Goal: Task Accomplishment & Management: Manage account settings

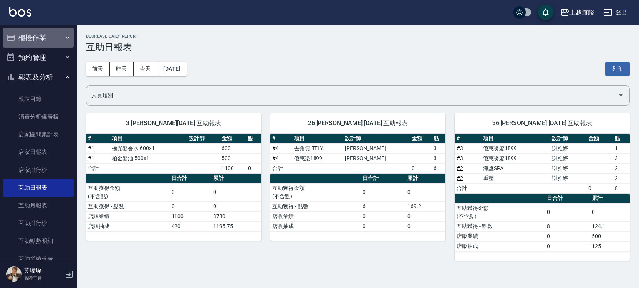
click at [43, 40] on button "櫃檯作業" at bounding box center [38, 38] width 71 height 20
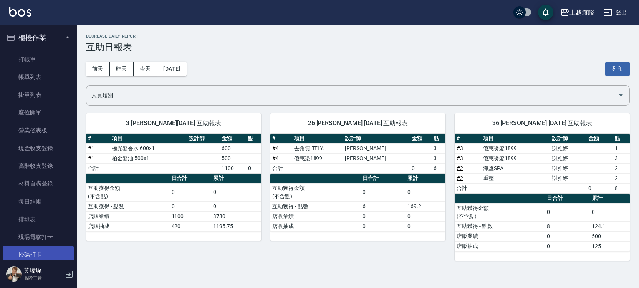
click at [34, 248] on link "掃碼打卡" at bounding box center [38, 255] width 71 height 18
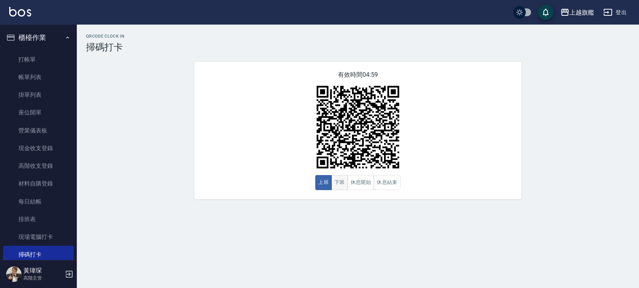
click at [337, 183] on button "下班" at bounding box center [340, 182] width 17 height 15
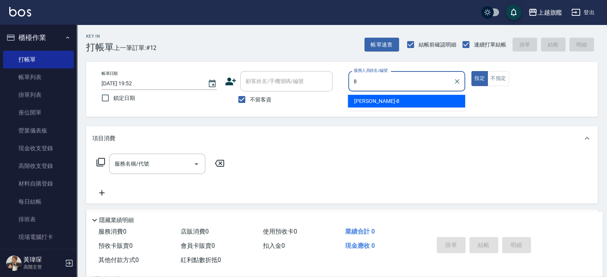
type input "周秀娟-8"
type button "true"
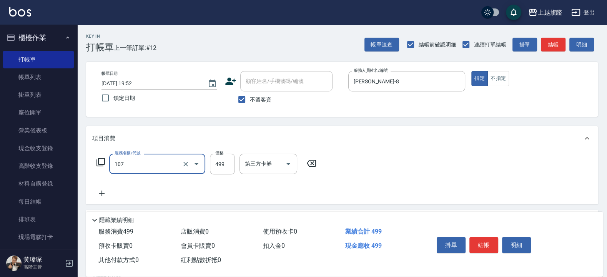
type input "舒活499(107)"
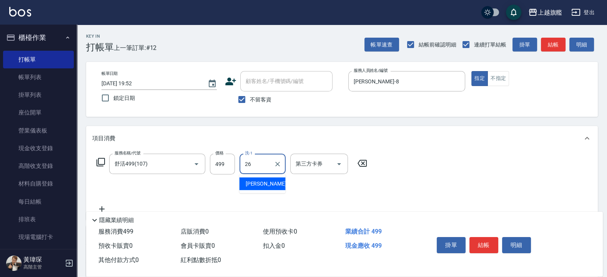
type input "陳祈聿-26"
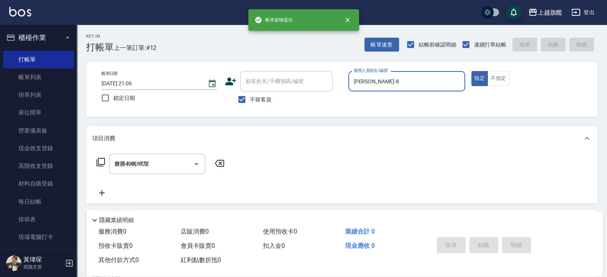
type input "2025/09/12 21:06"
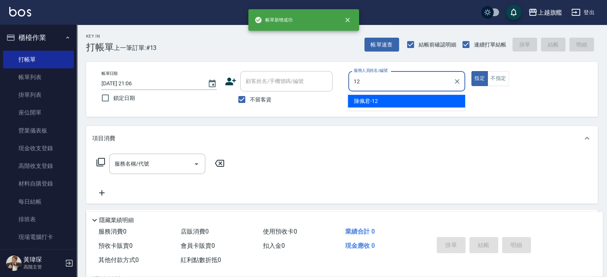
type input "陳佩君-12"
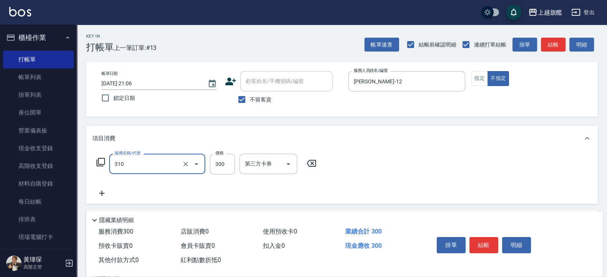
type input "剪髮300(310)"
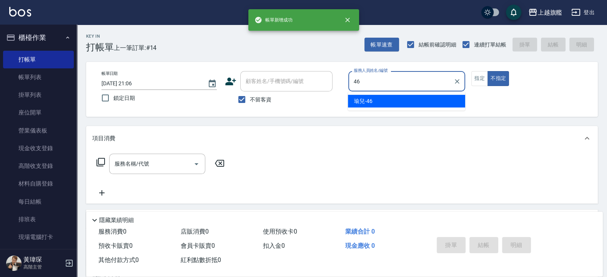
type input "瑜兒-46"
type button "false"
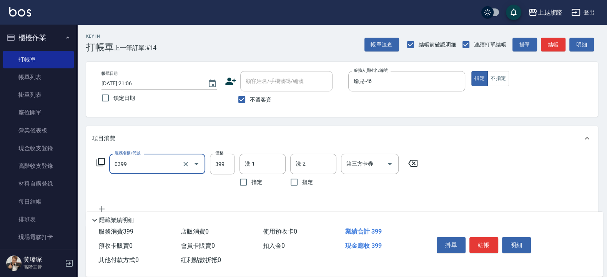
type input "海鹽SPA(0399)"
type input "499"
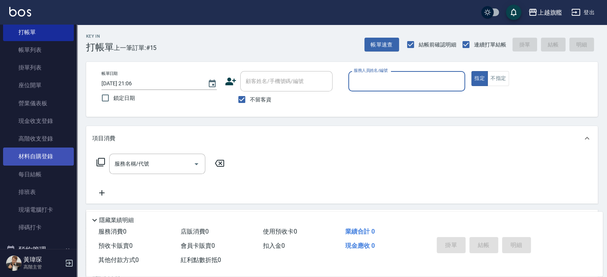
scroll to position [119, 0]
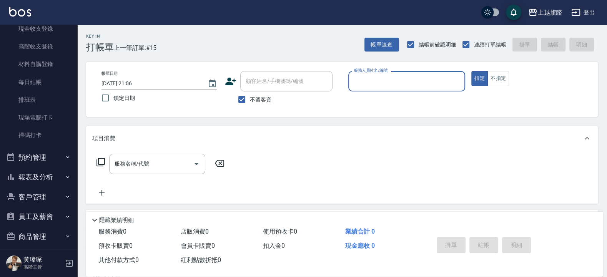
click at [45, 156] on button "預約管理" at bounding box center [38, 158] width 71 height 20
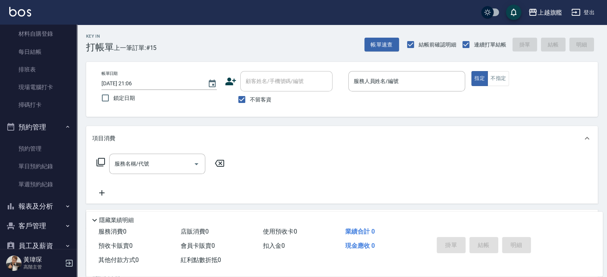
scroll to position [166, 0]
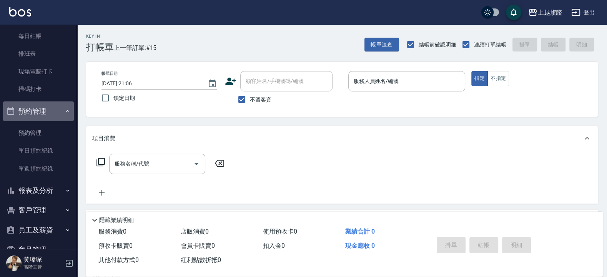
click at [40, 111] on button "預約管理" at bounding box center [38, 111] width 71 height 20
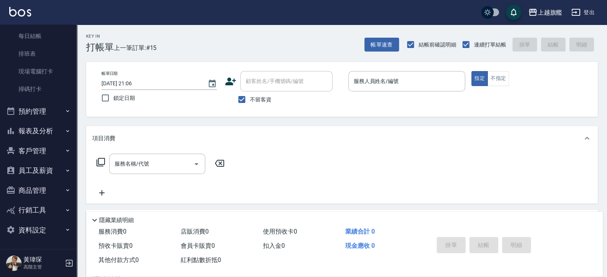
click at [43, 129] on button "報表及分析" at bounding box center [38, 131] width 71 height 20
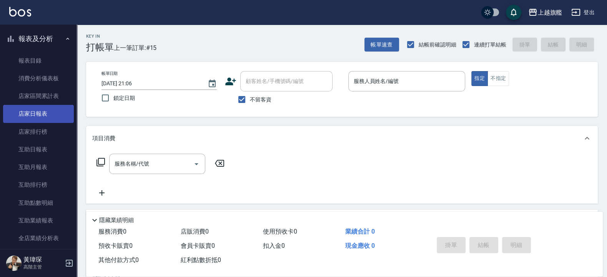
click at [43, 109] on link "店家日報表" at bounding box center [38, 114] width 71 height 18
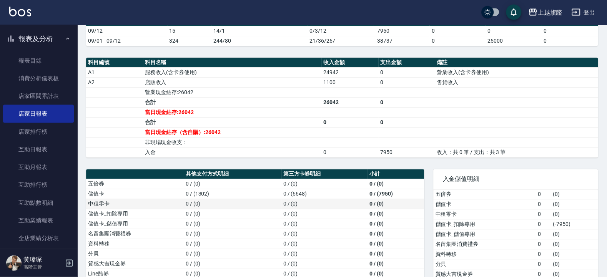
scroll to position [231, 0]
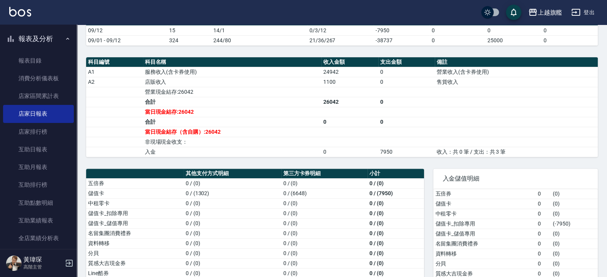
click at [314, 127] on td "合計" at bounding box center [232, 122] width 178 height 10
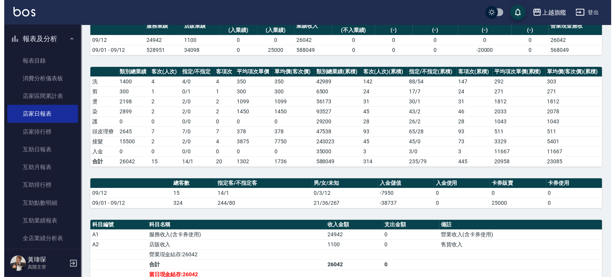
scroll to position [0, 0]
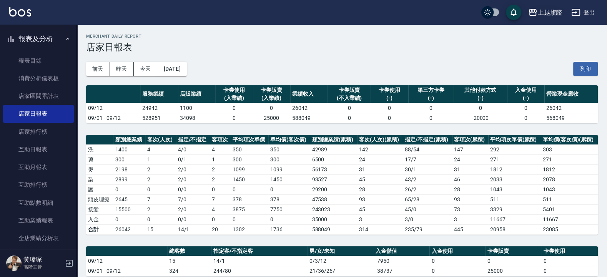
click at [557, 17] on div "上越旗艦" at bounding box center [549, 13] width 25 height 10
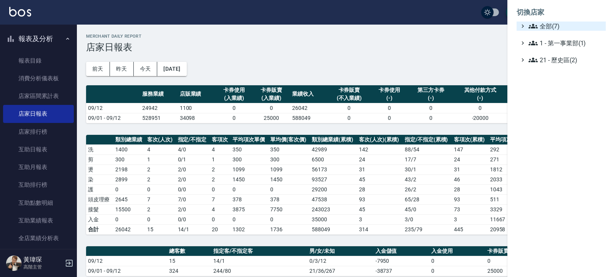
click at [534, 30] on icon at bounding box center [532, 26] width 9 height 9
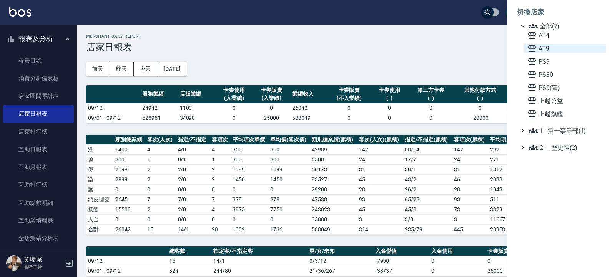
click at [549, 48] on span "AT9" at bounding box center [564, 48] width 75 height 9
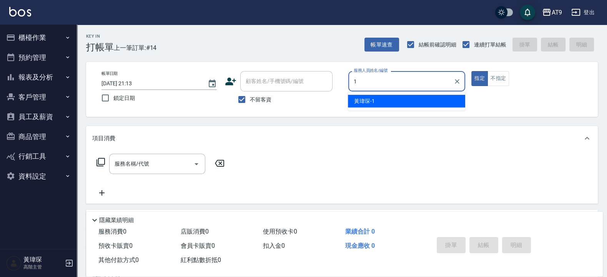
type input "1"
type button "true"
type input "黃瑋琛-1"
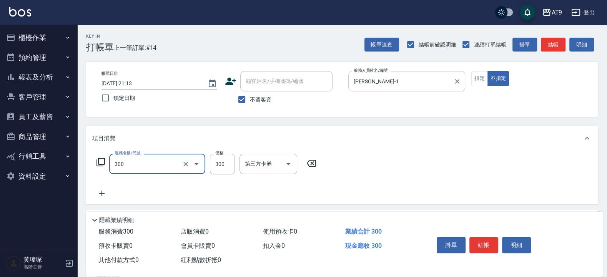
type input "SC300(300)"
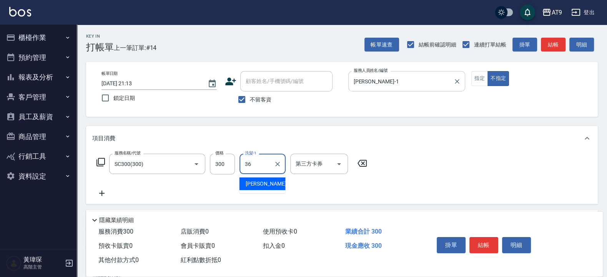
type input "蔡秉諶-36"
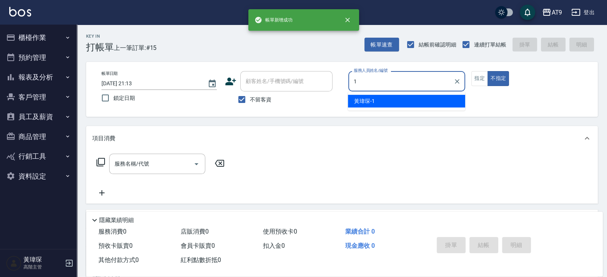
type input "1"
type button "false"
type input "黃瑋琛-1"
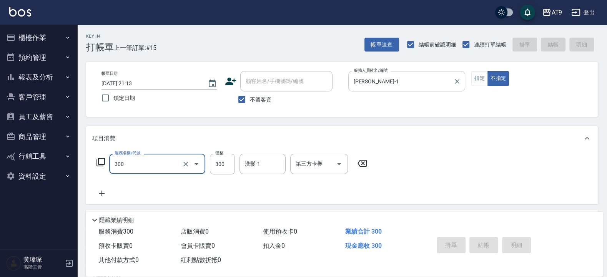
type input "300"
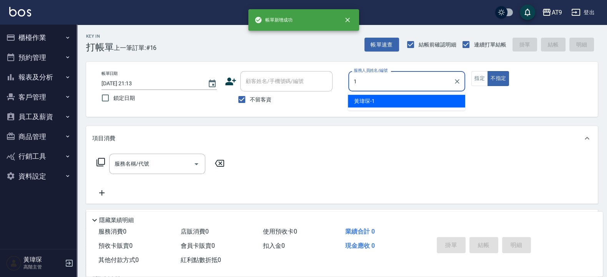
type input "黃瑋琛-1"
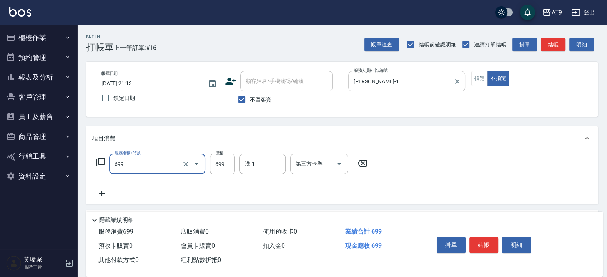
type input "精油SPA(699)"
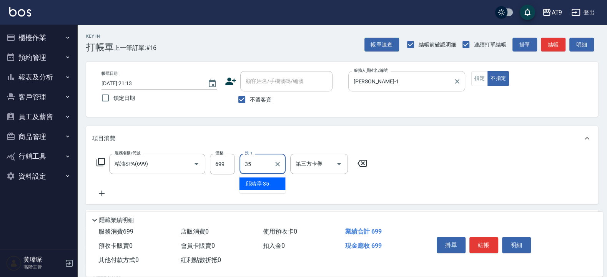
type input "邱靖淳-35"
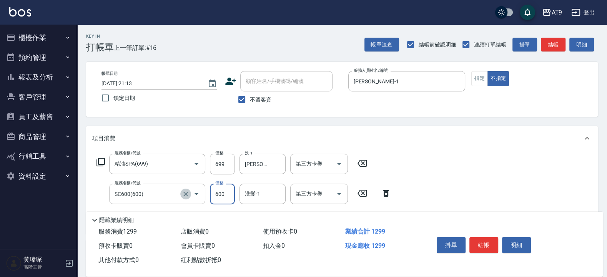
click at [188, 194] on icon "Clear" at bounding box center [186, 194] width 8 height 8
type input "SC600(600)"
click at [188, 194] on icon "Clear" at bounding box center [186, 194] width 8 height 8
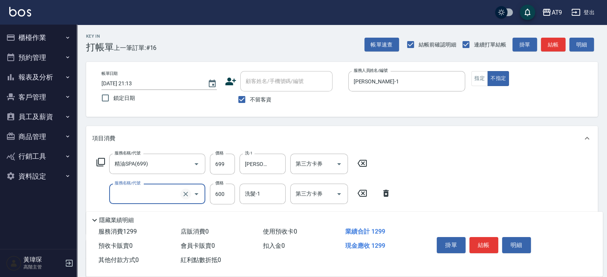
type input "0"
type input "精油長髮(608)"
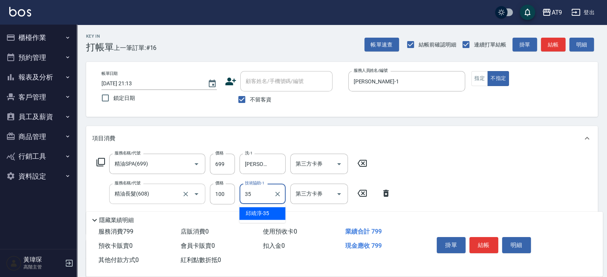
type input "邱靖淳-35"
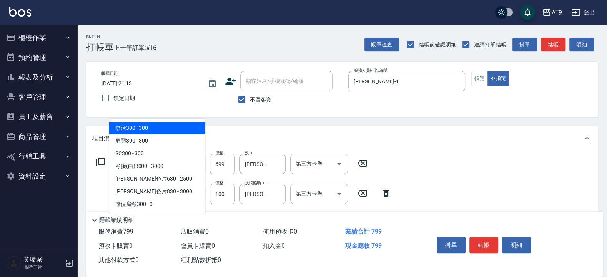
type input "301"
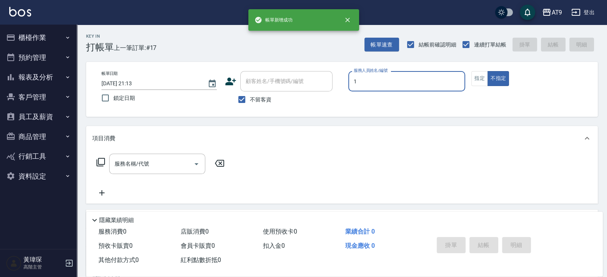
type input "黃瑋琛-1"
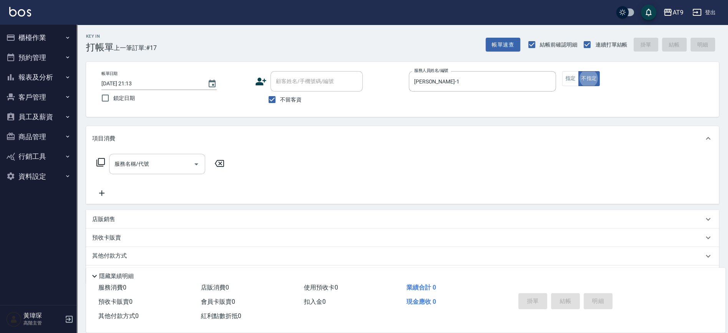
click at [119, 162] on input "服務名稱/代號" at bounding box center [152, 163] width 78 height 13
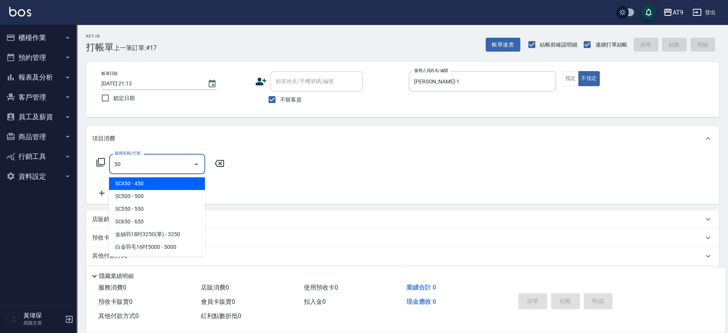
type input "5"
type input "201"
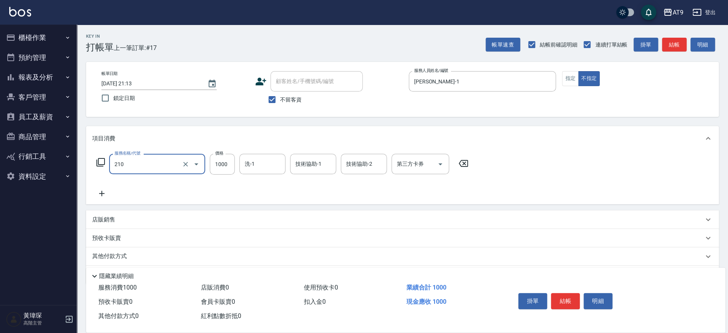
type input "燙髮(210)"
click at [220, 165] on input "1000" at bounding box center [222, 164] width 25 height 21
type input "899"
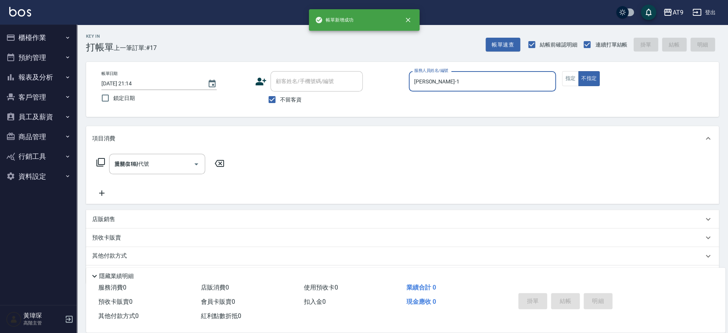
type input "2025/09/12 21:14"
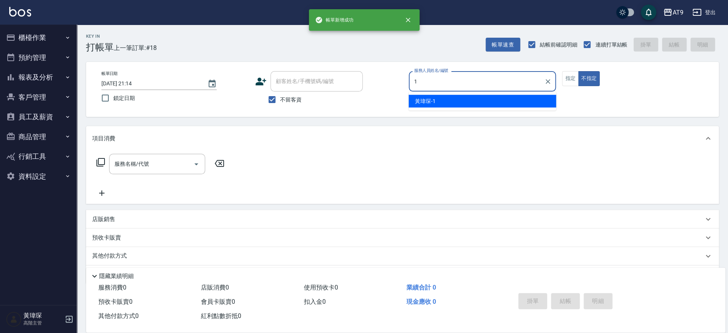
type input "黃瑋琛-1"
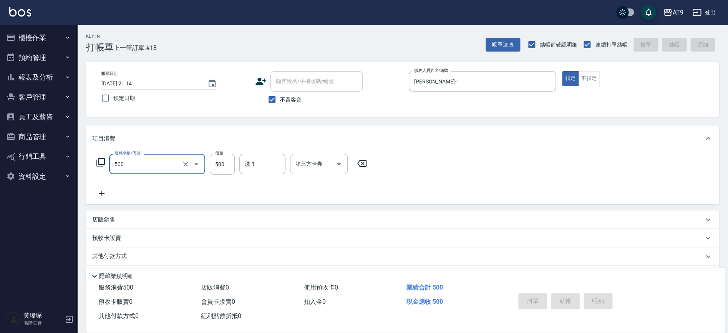
type input "500"
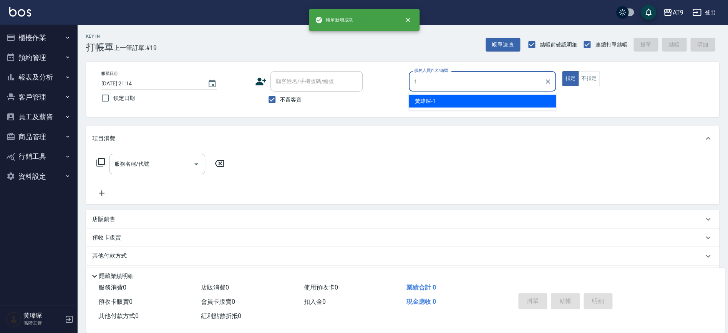
type input "黃瑋琛-1"
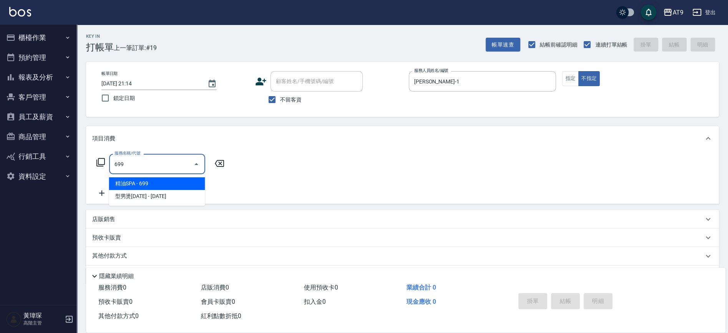
type input "精油SPA(699)"
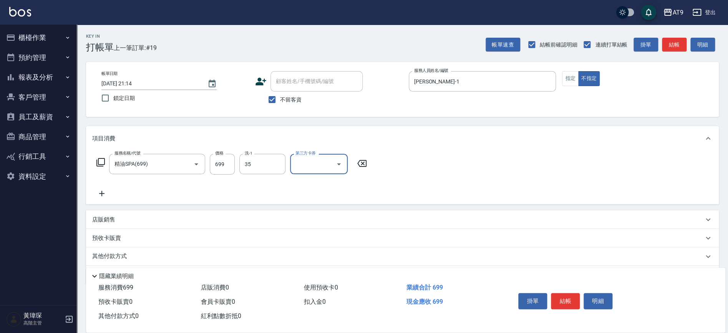
type input "邱靖淳-35"
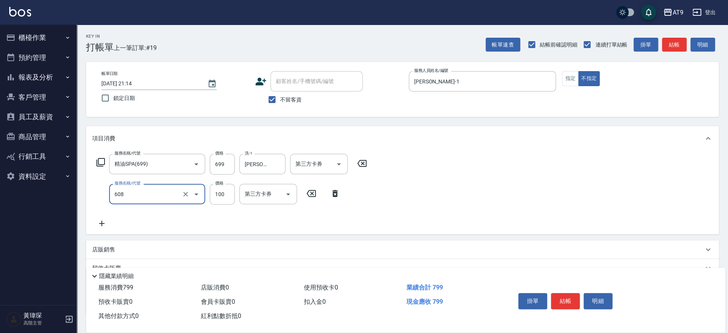
type input "精油長髮(608)"
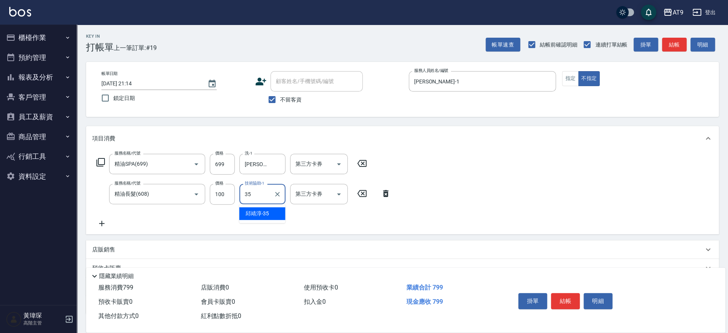
type input "邱靖淳-35"
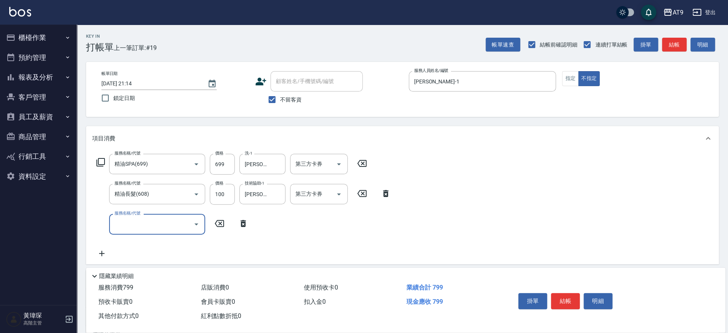
type input "3"
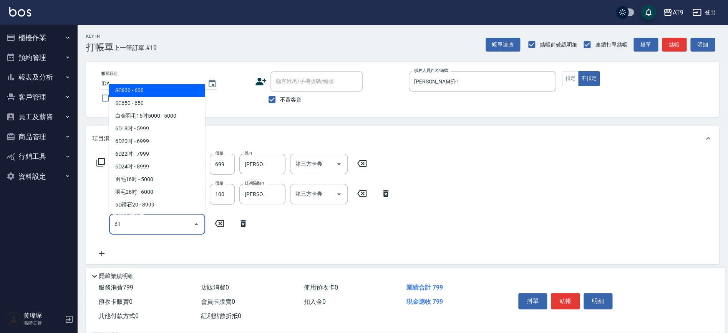
type input "612"
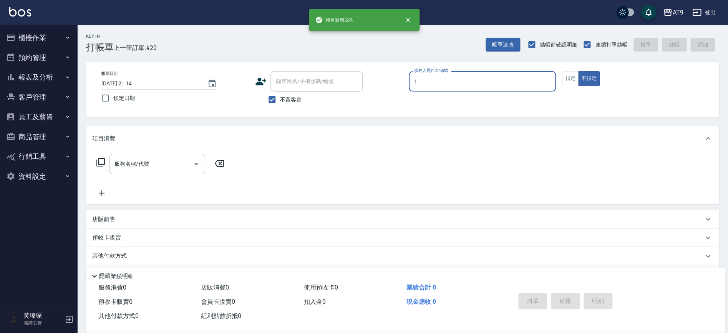
type input "黃瑋琛-1"
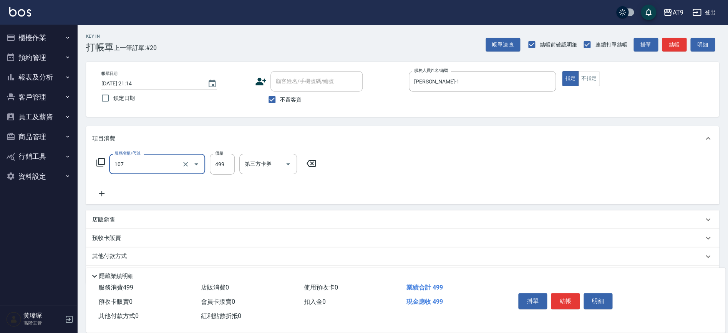
type input "舒活499(107)"
type input "500"
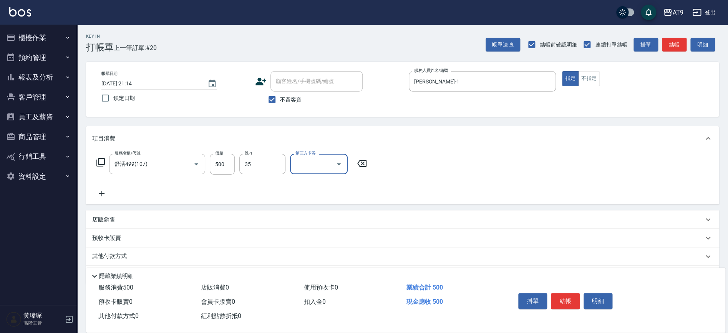
type input "邱靖淳-35"
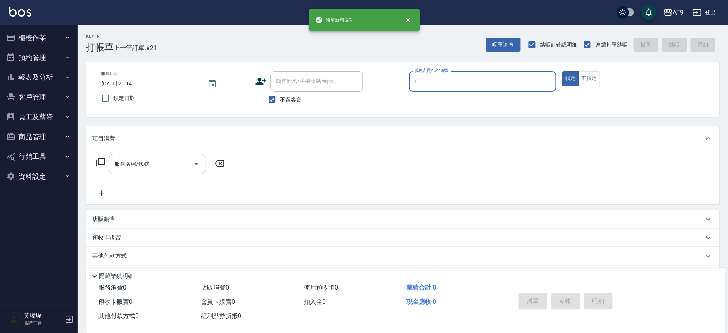
type input "黃瑋琛-1"
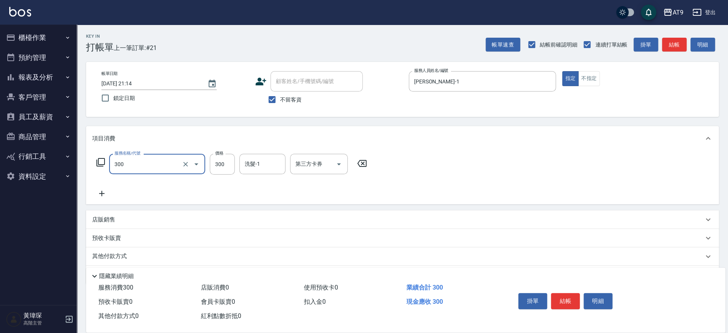
type input "SC300(300)"
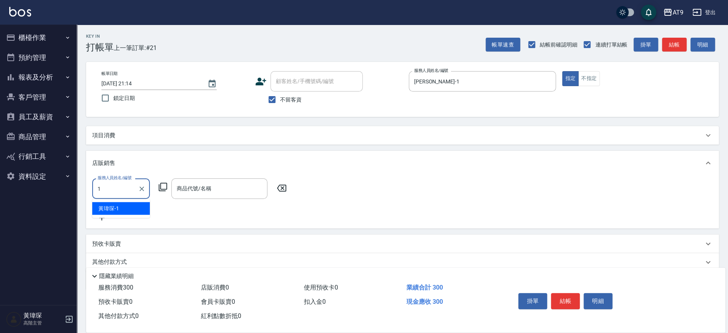
type input "黃瑋琛-1"
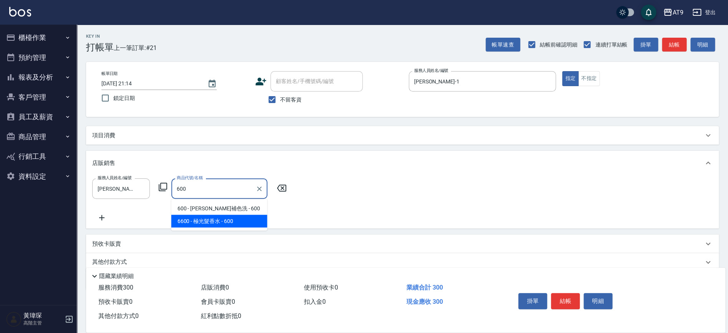
type input "極光髮香水"
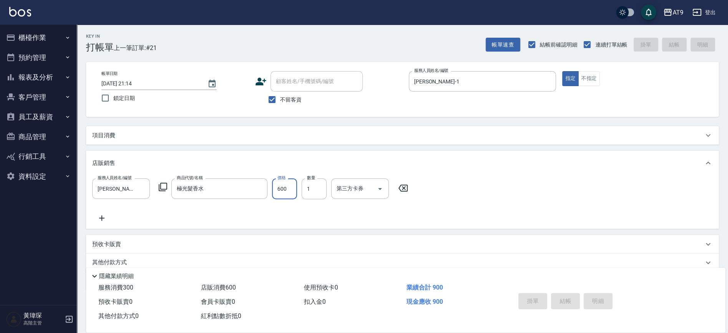
type input "2025/09/12 21:15"
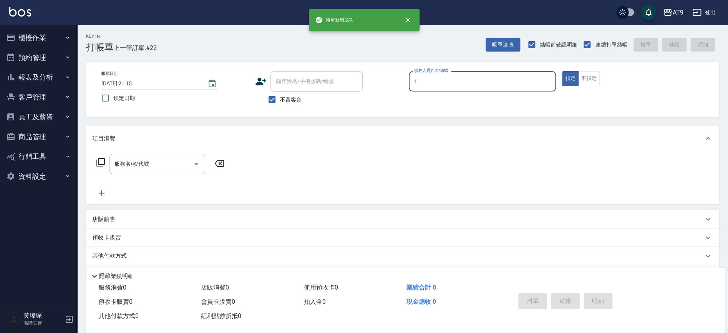
type input "黃瑋琛-1"
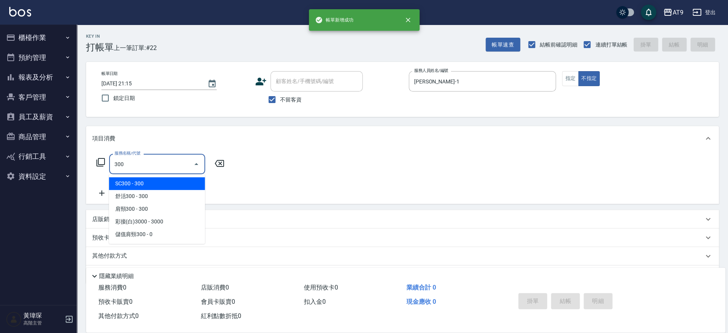
type input "SC300(300)"
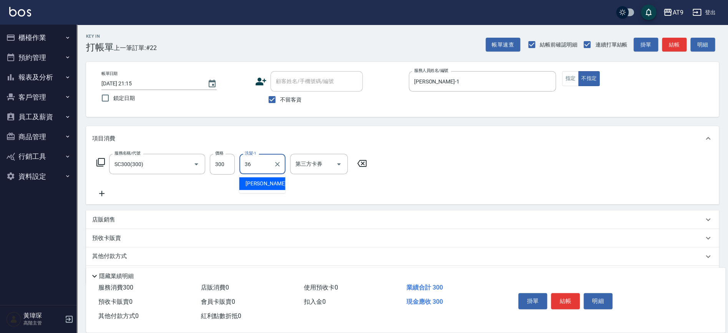
type input "蔡秉諶-36"
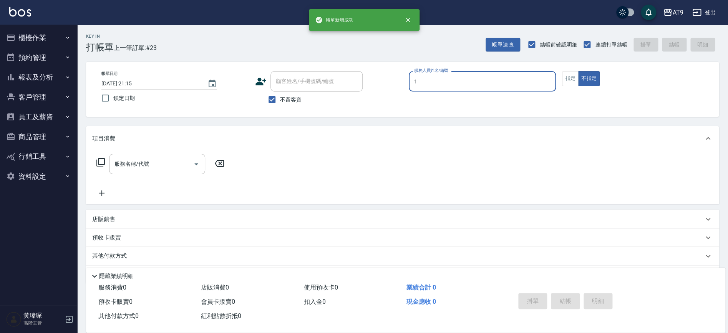
type input "黃瑋琛-1"
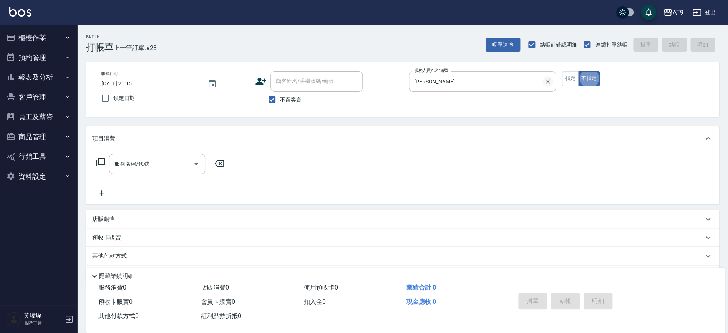
drag, startPoint x: 540, startPoint y: 82, endPoint x: 546, endPoint y: 78, distance: 7.2
click at [544, 80] on div "黃瑋琛-1 服務人員姓名/編號" at bounding box center [483, 81] width 148 height 20
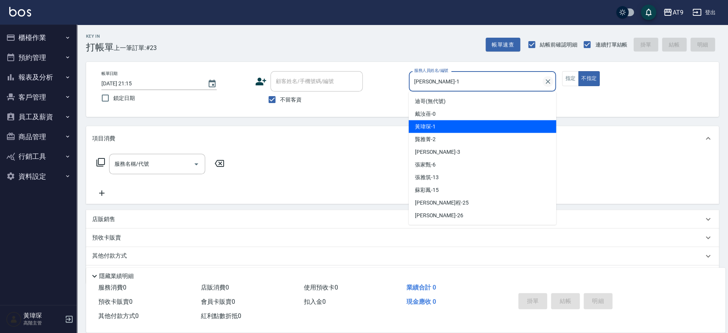
click at [548, 78] on icon "Clear" at bounding box center [548, 82] width 8 height 8
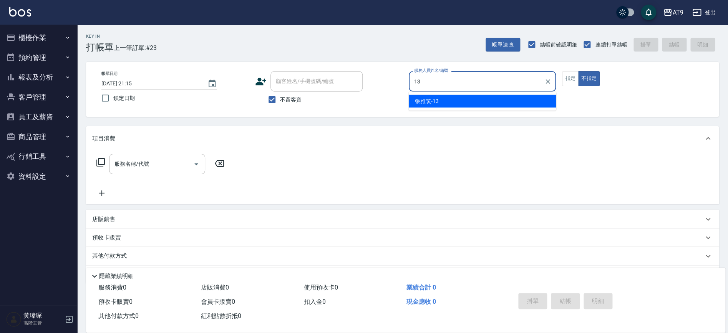
type input "張雅筑-13"
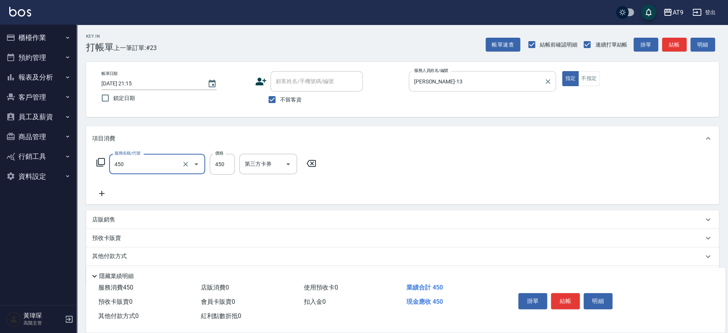
type input "SC450(450)"
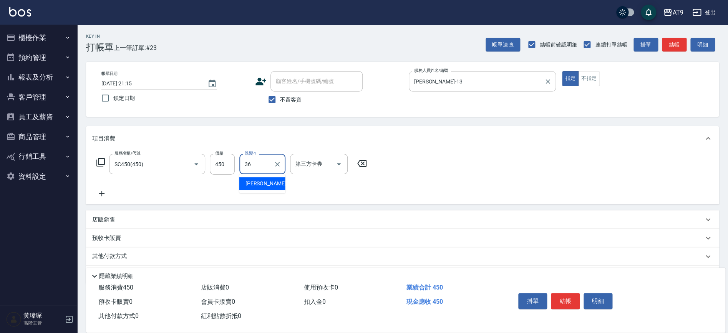
type input "蔡秉諶-36"
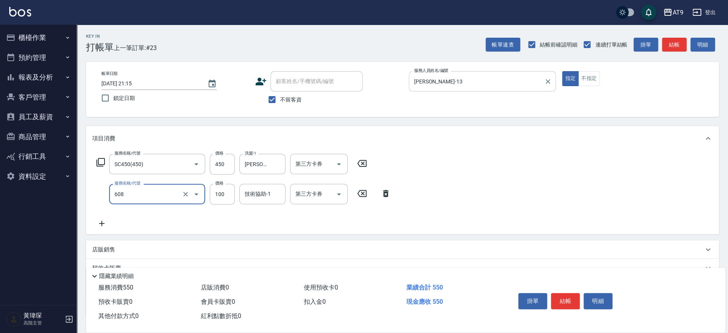
type input "精油長髮(608)"
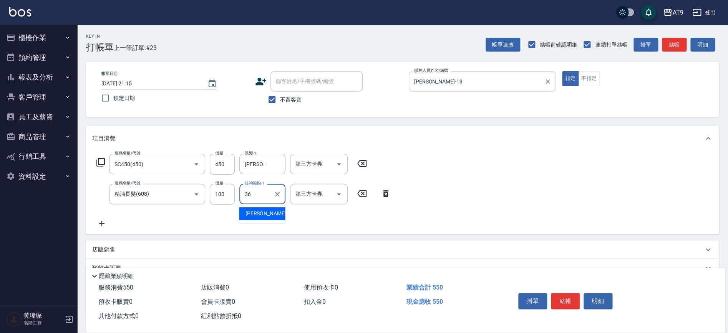
type input "蔡秉諶-36"
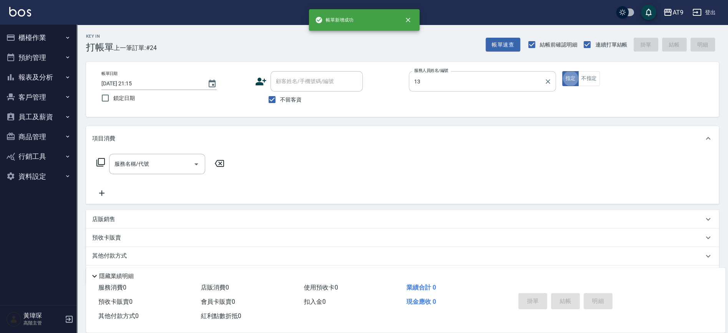
type input "張雅筑-13"
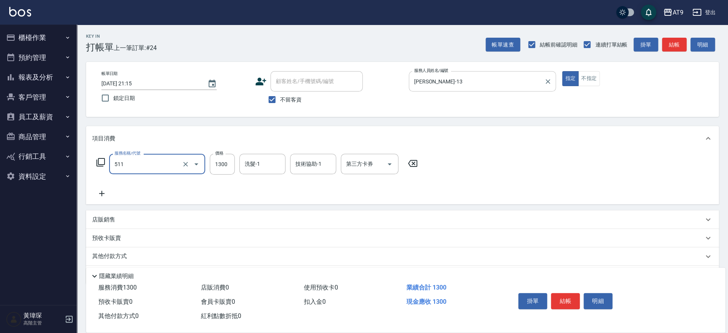
type input "染髮-4(511)"
type input "1180"
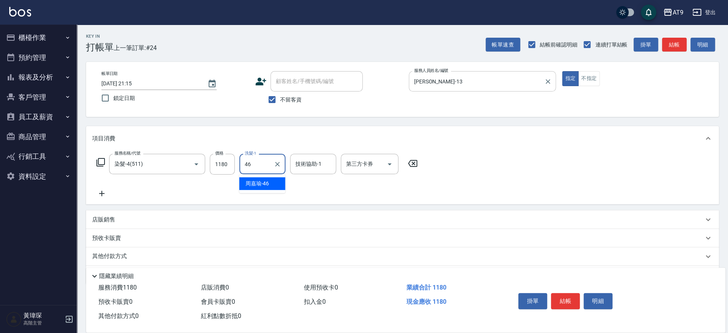
type input "周嘉瑜-46"
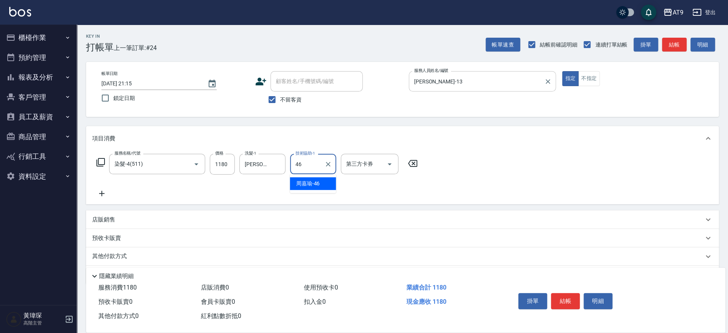
type input "周嘉瑜-46"
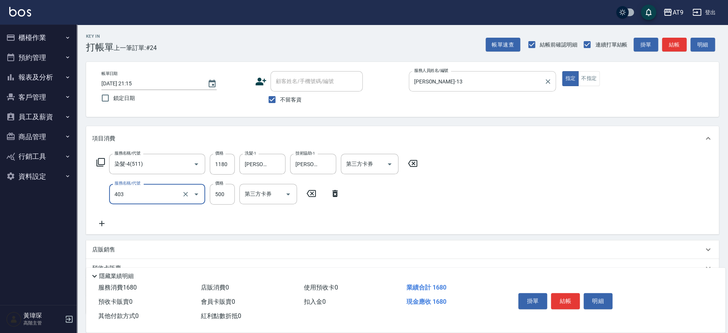
type input "天天護髮(403)"
type input "2000"
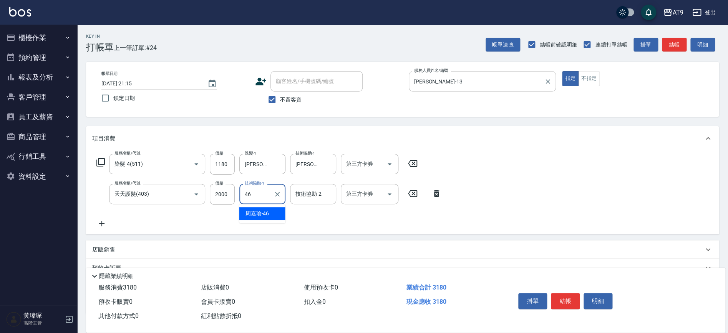
type input "周嘉瑜-46"
click at [226, 190] on input "2000" at bounding box center [222, 194] width 25 height 21
click at [219, 198] on input "2500" at bounding box center [222, 194] width 25 height 21
type input "2400"
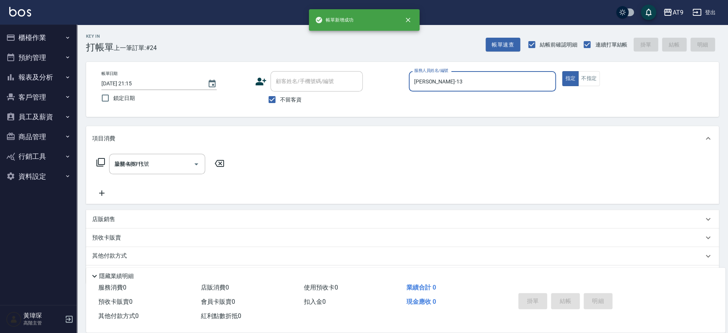
type input "2025/09/12 21:16"
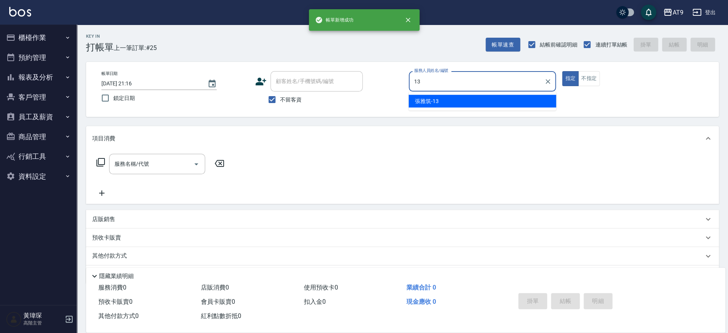
type input "張雅筑-13"
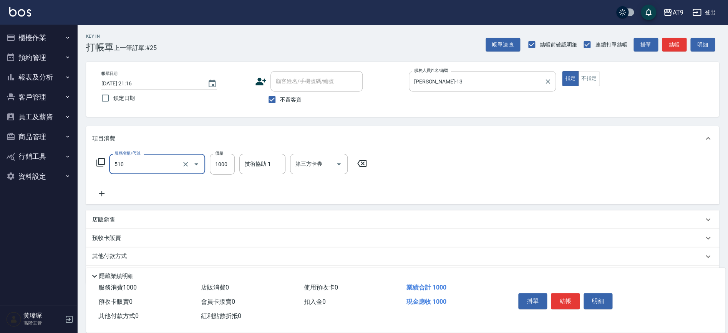
type input "染髮-2(510)"
type input "999"
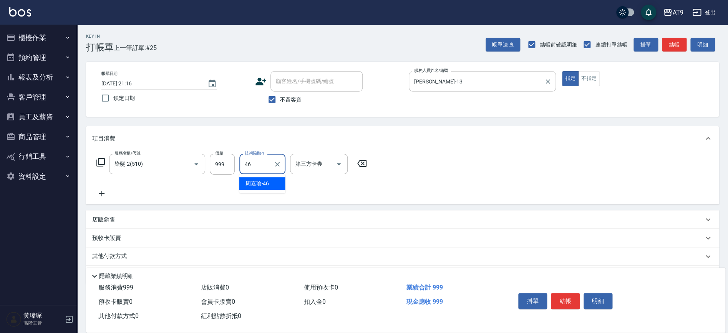
type input "周嘉瑜-46"
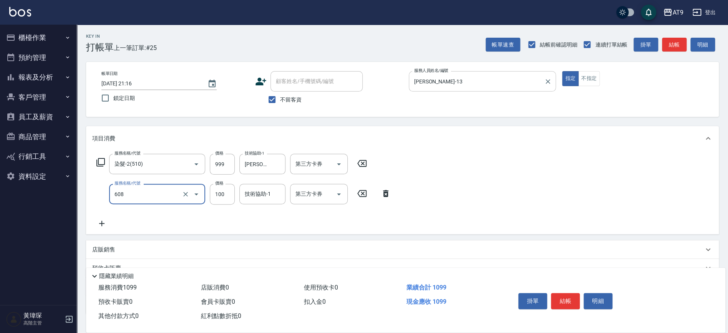
type input "精油長髮(608)"
type input "400"
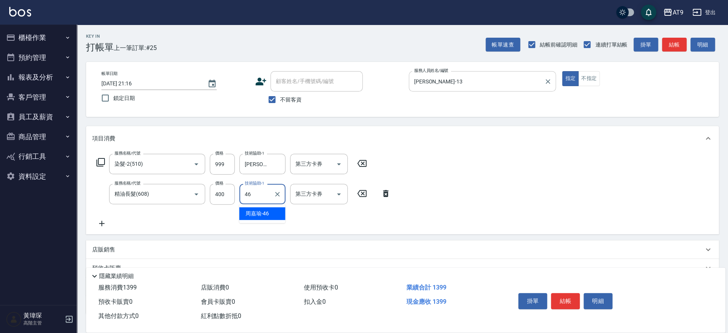
type input "周嘉瑜-46"
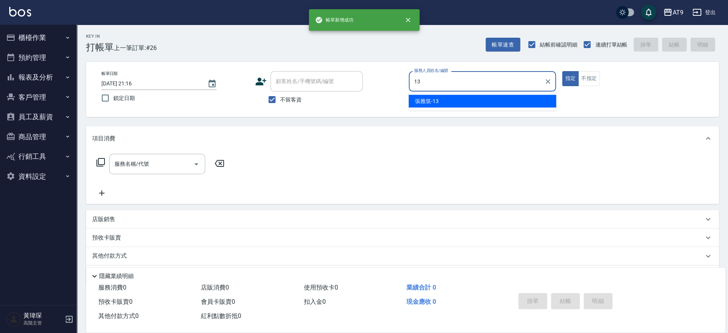
type input "張雅筑-13"
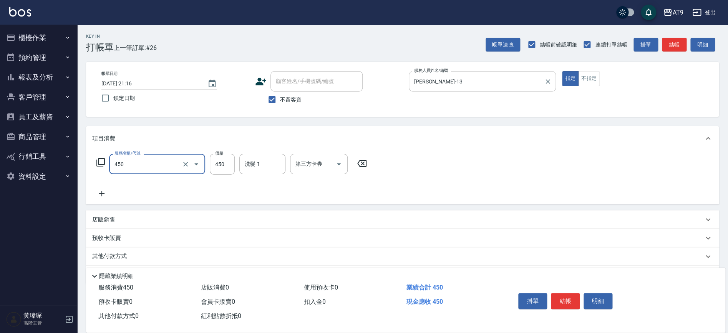
type input "SC450(450)"
type input "蔡秉諶-36"
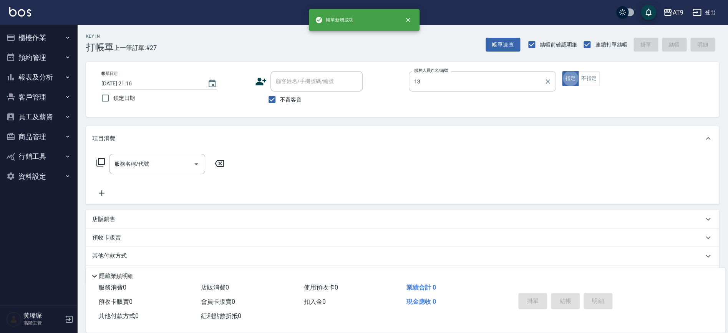
type input "張雅筑-13"
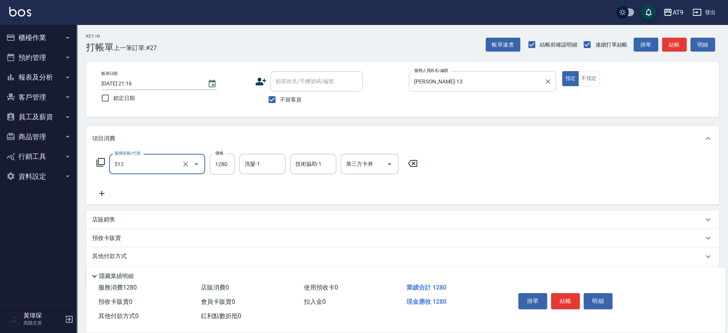
type input "染髮-3(512)"
type input "1200"
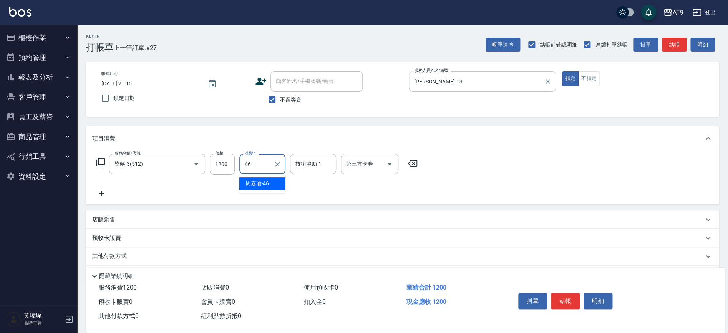
type input "周嘉瑜-46"
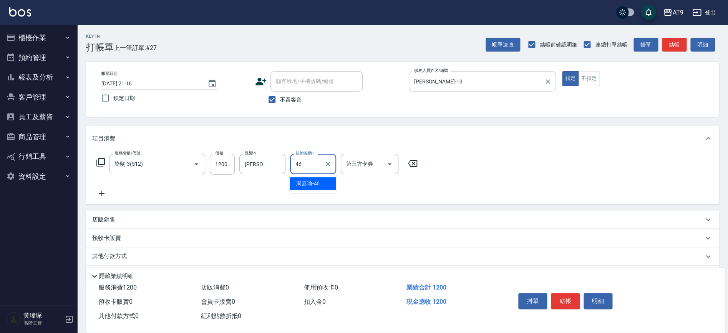
type input "周嘉瑜-46"
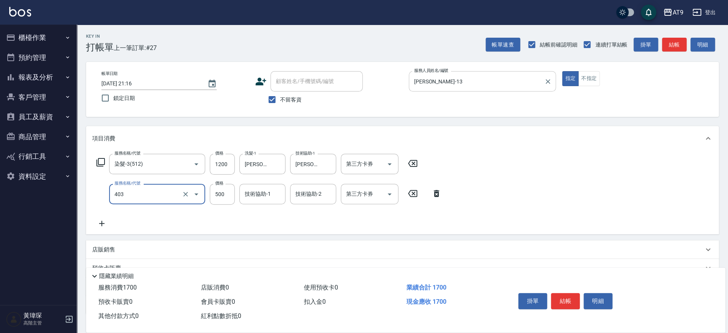
type input "天天護髮(403)"
type input "2000"
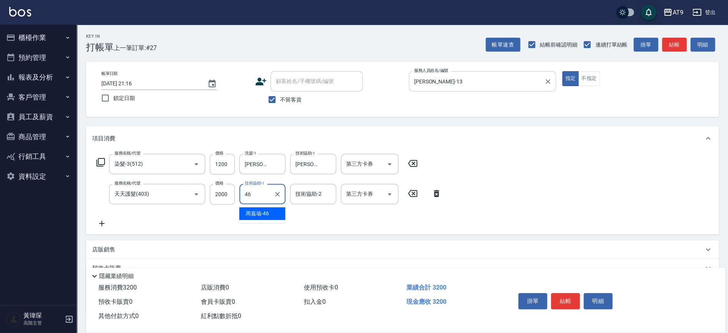
type input "周嘉瑜-46"
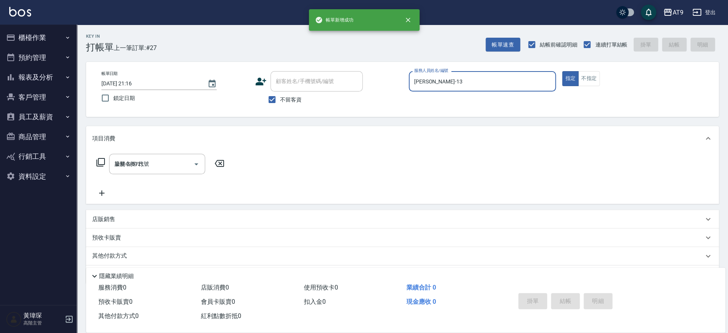
type input "2025/09/12 21:17"
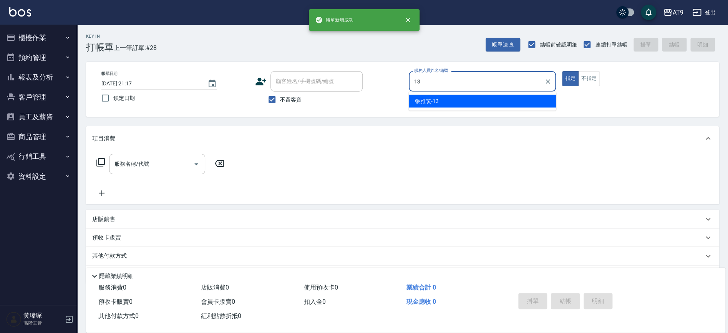
type input "張雅筑-13"
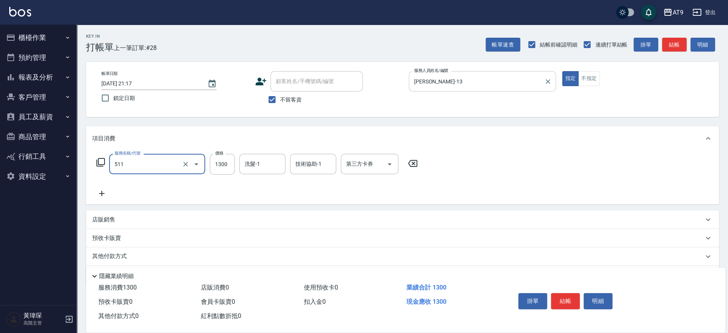
type input "染髮-4(511)"
type input "1200"
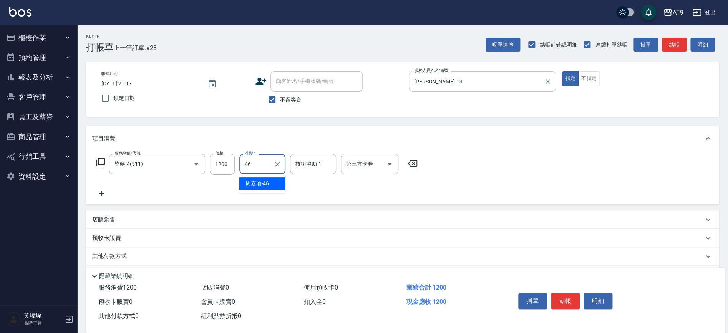
type input "周嘉瑜-46"
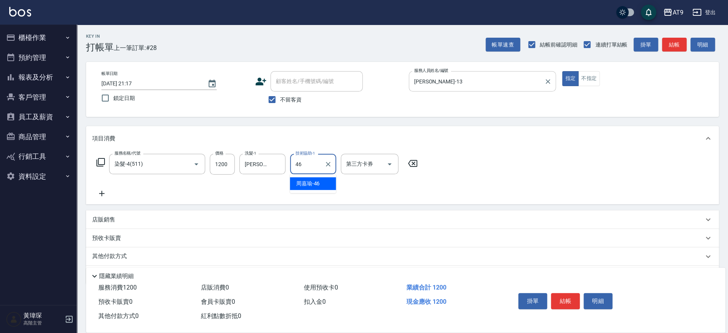
type input "周嘉瑜-46"
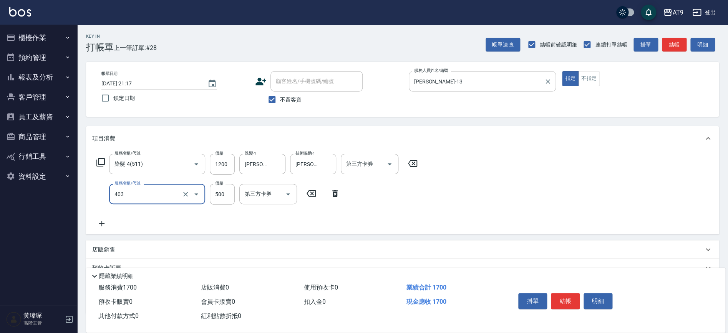
type input "天天護髮(403)"
type input "2000"
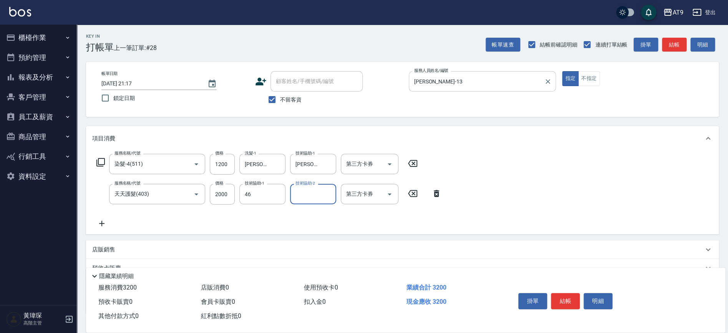
type input "周嘉瑜-46"
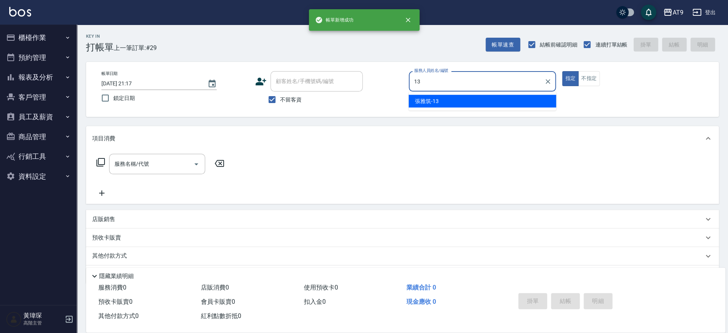
type input "張雅筑-13"
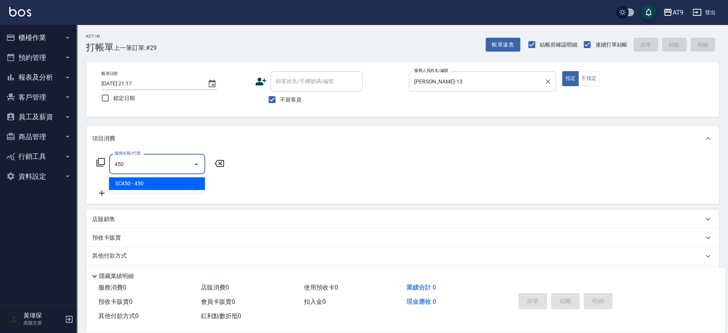
type input "SC450(450)"
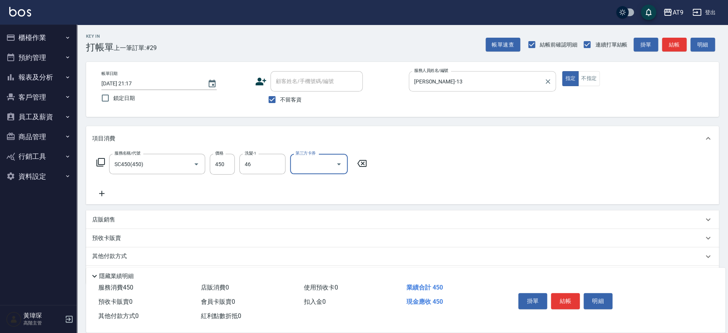
type input "周嘉瑜-46"
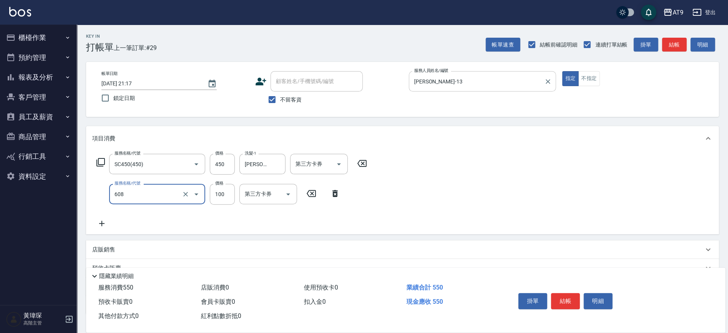
type input "精油長髮(608)"
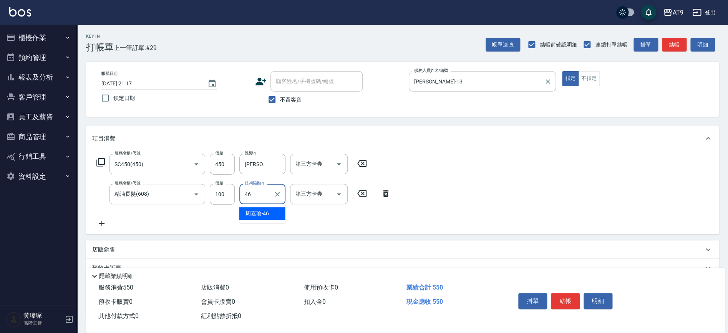
type input "周嘉瑜-46"
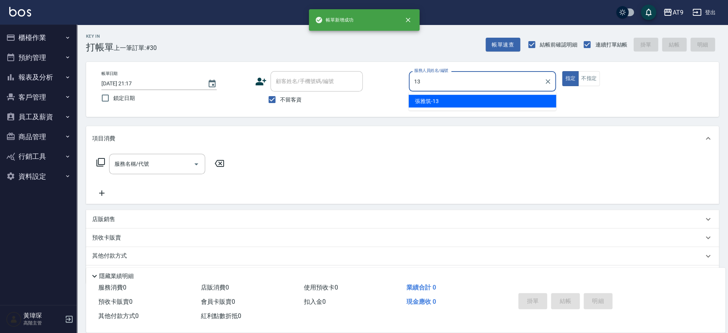
type input "張雅筑-13"
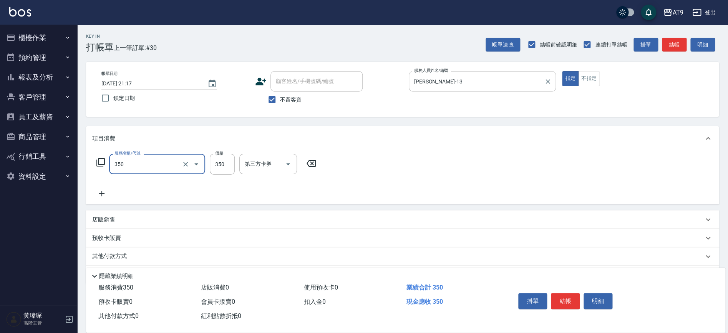
type input "剪髮(350)"
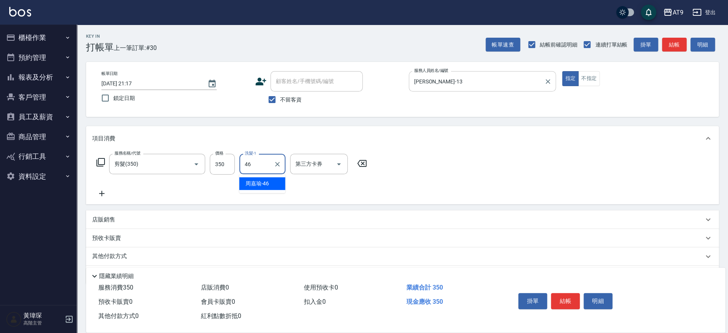
type input "周嘉瑜-46"
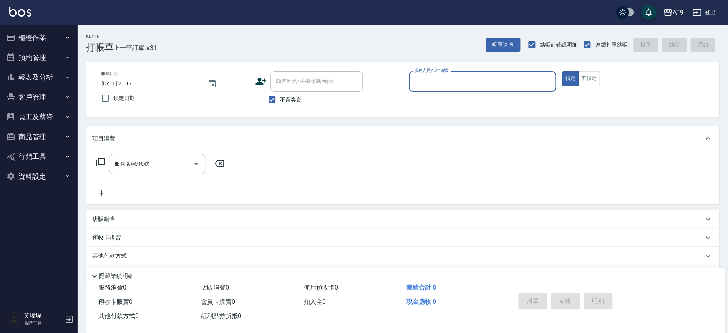
click at [606, 15] on div "AT9" at bounding box center [677, 13] width 11 height 10
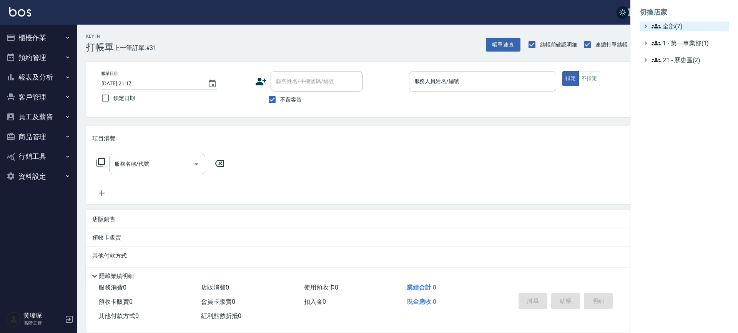
click at [606, 25] on span "全部(7)" at bounding box center [688, 26] width 74 height 9
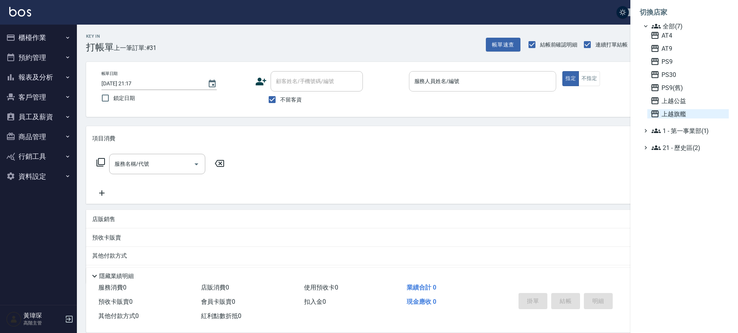
click at [606, 110] on span "上越旗艦" at bounding box center [687, 113] width 75 height 9
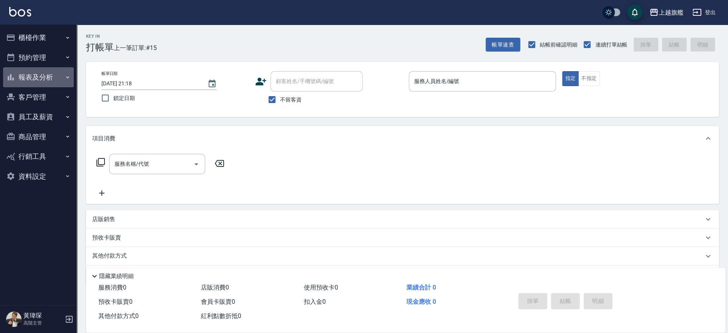
drag, startPoint x: 50, startPoint y: 80, endPoint x: 47, endPoint y: 77, distance: 4.4
click at [49, 80] on button "報表及分析" at bounding box center [38, 77] width 71 height 20
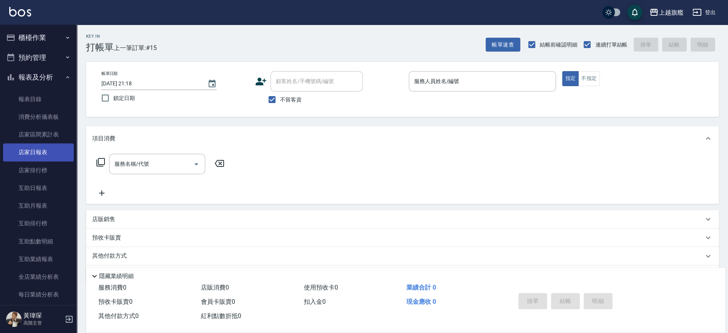
click at [46, 150] on link "店家日報表" at bounding box center [38, 152] width 71 height 18
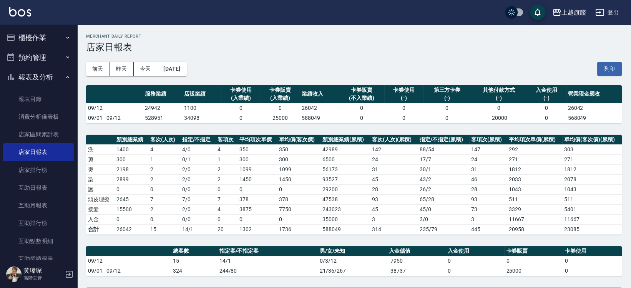
click at [33, 73] on button "報表及分析" at bounding box center [38, 77] width 71 height 20
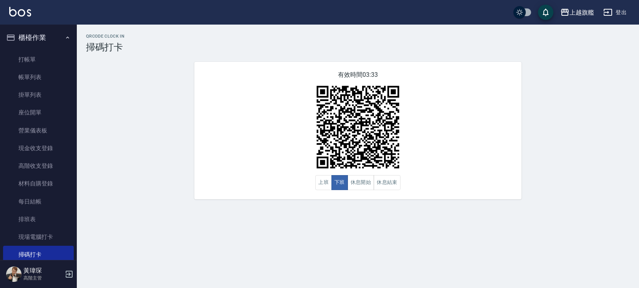
scroll to position [2, 0]
click at [562, 159] on div "QRcode Clock In 掃碼打卡 有效時間 03:32 上班 下班 休息開始 休息結束" at bounding box center [358, 117] width 562 height 166
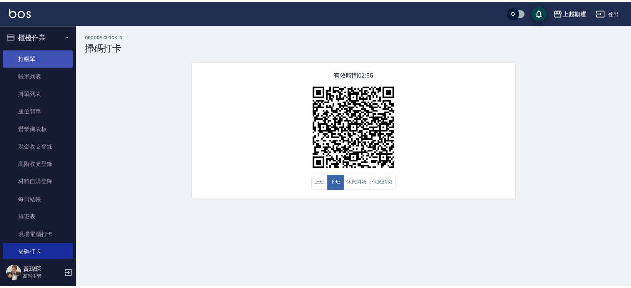
scroll to position [0, 0]
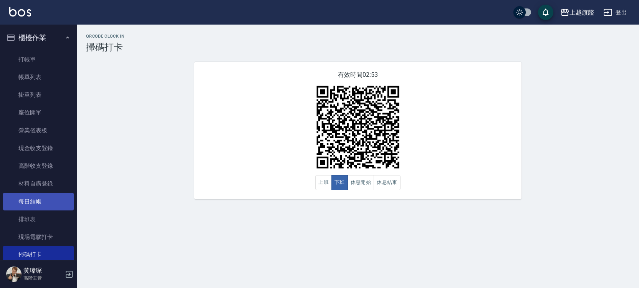
click at [46, 202] on link "每日結帳" at bounding box center [38, 202] width 71 height 18
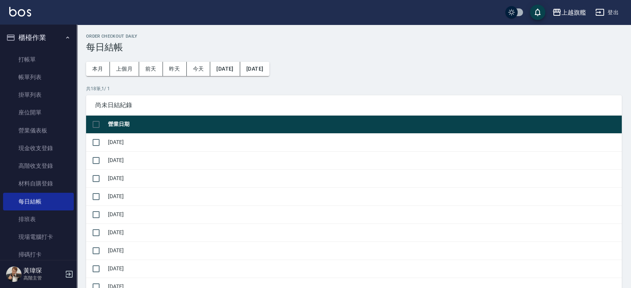
click at [65, 36] on icon "button" at bounding box center [68, 38] width 6 height 6
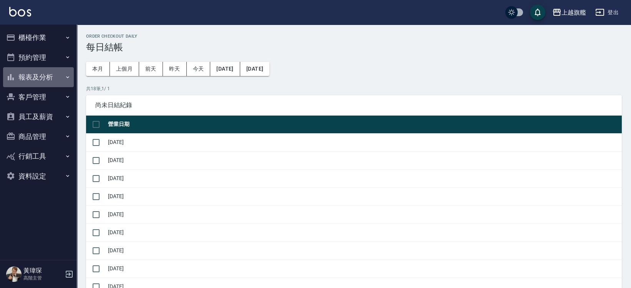
click at [51, 74] on button "報表及分析" at bounding box center [38, 77] width 71 height 20
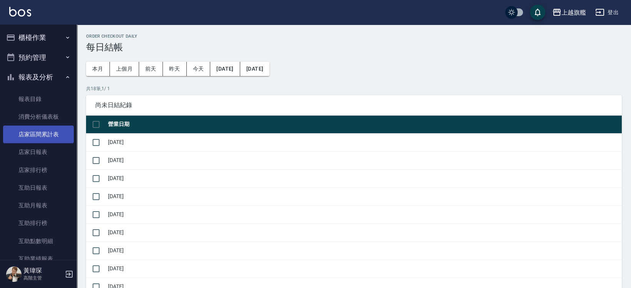
click at [40, 142] on link "店家區間累計表" at bounding box center [38, 135] width 71 height 18
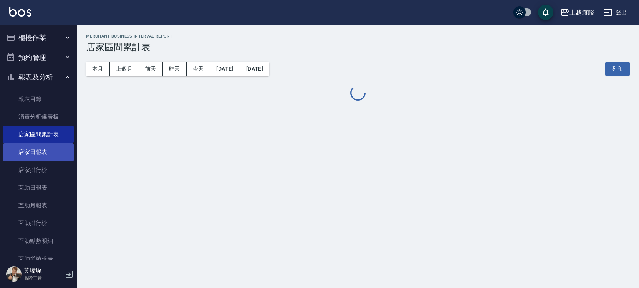
click at [45, 154] on link "店家日報表" at bounding box center [38, 152] width 71 height 18
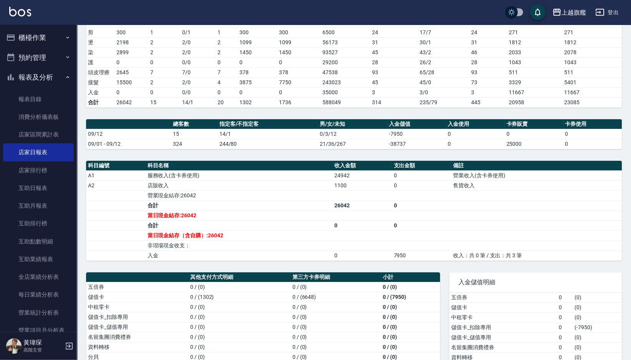
scroll to position [203, 0]
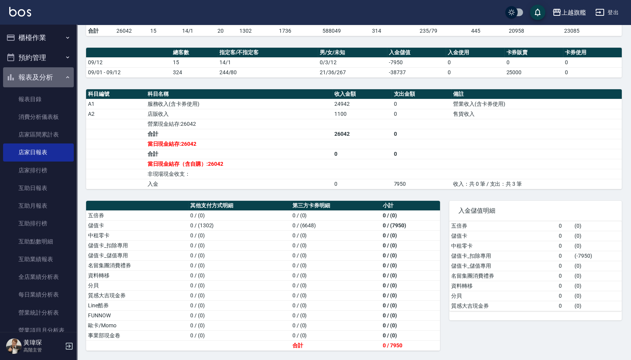
click at [41, 69] on button "報表及分析" at bounding box center [38, 77] width 71 height 20
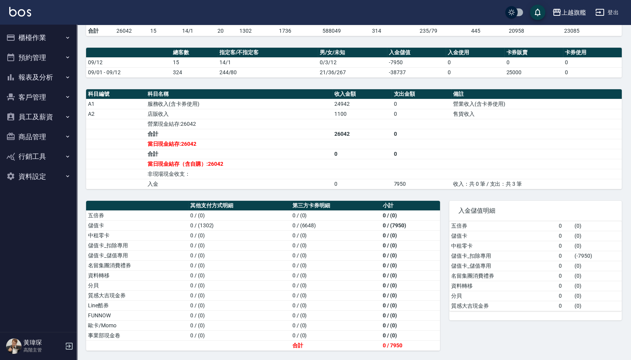
click at [46, 83] on button "報表及分析" at bounding box center [38, 77] width 71 height 20
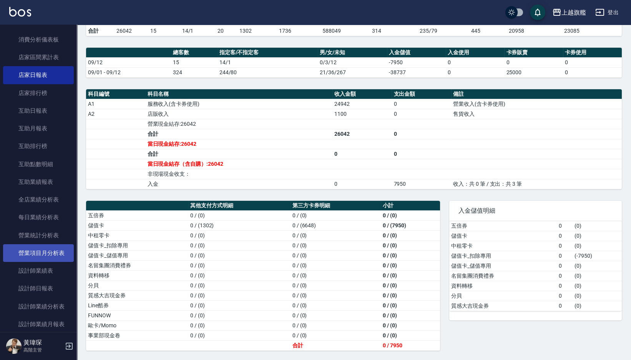
scroll to position [90, 0]
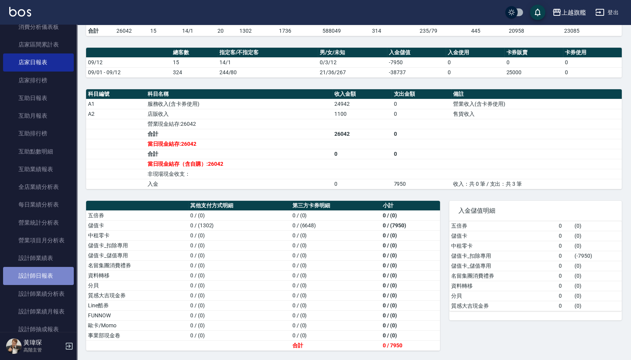
click at [48, 283] on link "設計師日報表" at bounding box center [38, 276] width 71 height 18
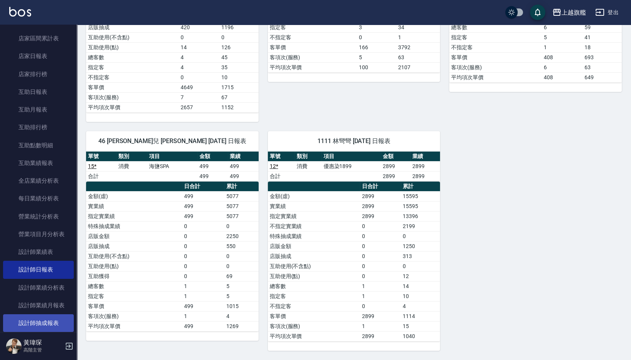
scroll to position [90, 0]
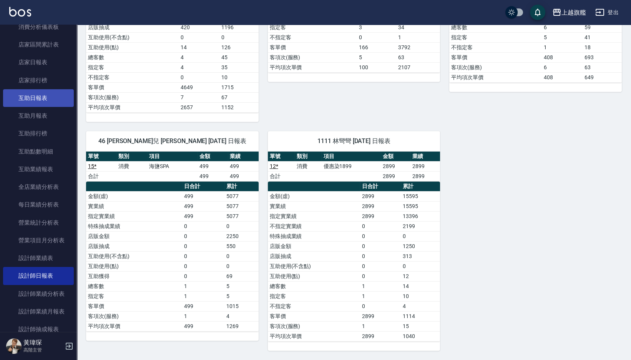
click at [49, 100] on link "互助日報表" at bounding box center [38, 98] width 71 height 18
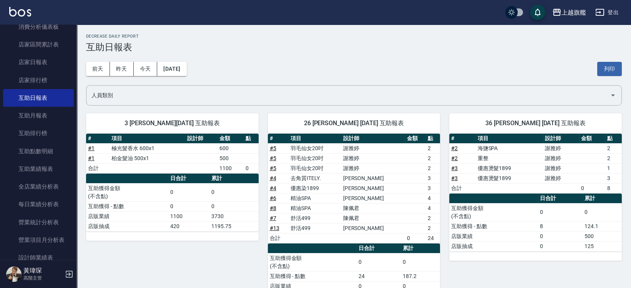
click at [275, 148] on link "# 5" at bounding box center [273, 148] width 7 height 6
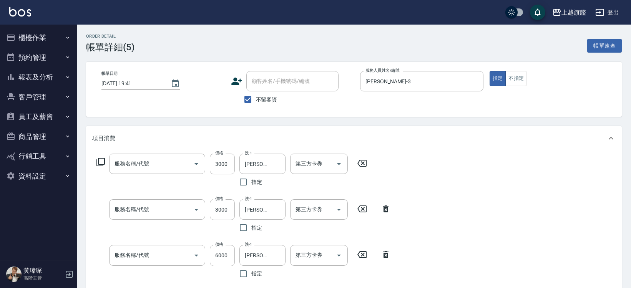
drag, startPoint x: 0, startPoint y: 0, endPoint x: 456, endPoint y: 78, distance: 463.0
click at [407, 79] on input "謝雅婷-3" at bounding box center [415, 81] width 105 height 13
type input "羽毛仙女20吋(6666)"
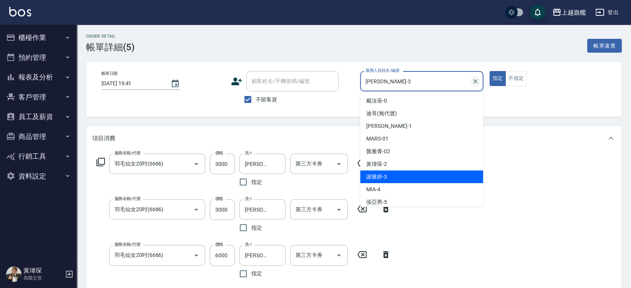
click at [474, 81] on icon "Clear" at bounding box center [475, 82] width 8 height 8
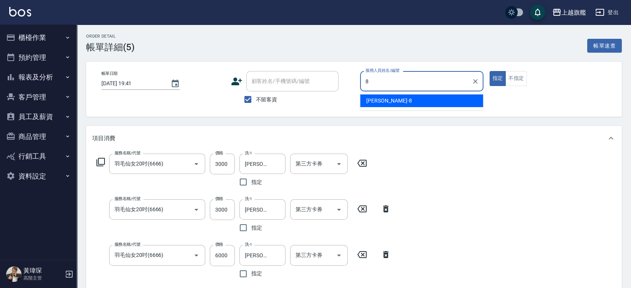
type input "[PERSON_NAME]-8"
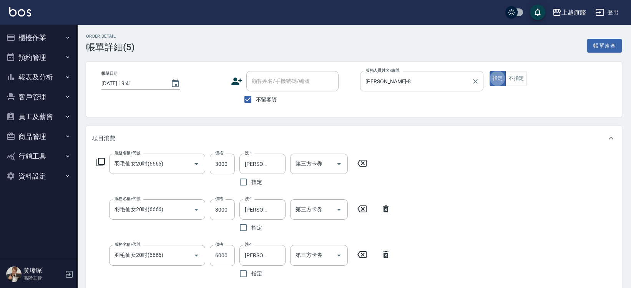
type button "true"
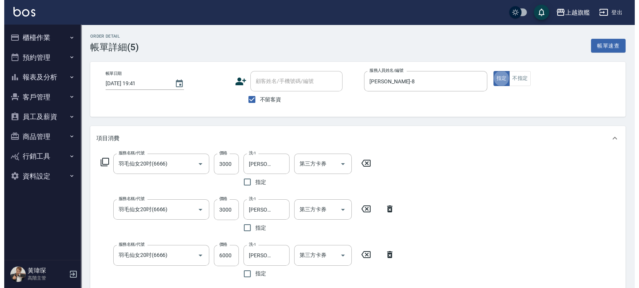
scroll to position [204, 0]
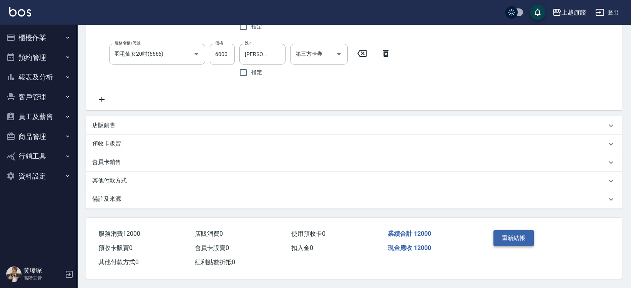
drag, startPoint x: 516, startPoint y: 244, endPoint x: 518, endPoint y: 240, distance: 4.2
click at [516, 244] on div "重新結帳" at bounding box center [518, 243] width 56 height 33
click at [518, 240] on button "重新結帳" at bounding box center [513, 238] width 41 height 16
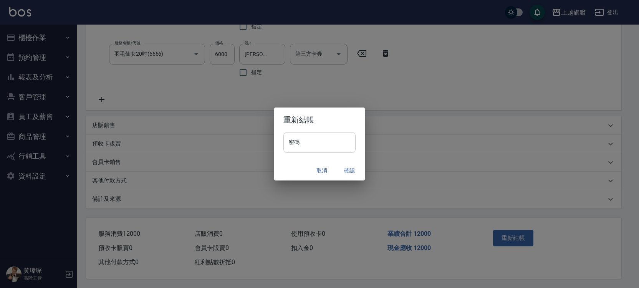
click at [342, 153] on input "密碼" at bounding box center [320, 142] width 72 height 21
type input "*******"
click at [350, 168] on button "確認" at bounding box center [349, 171] width 25 height 14
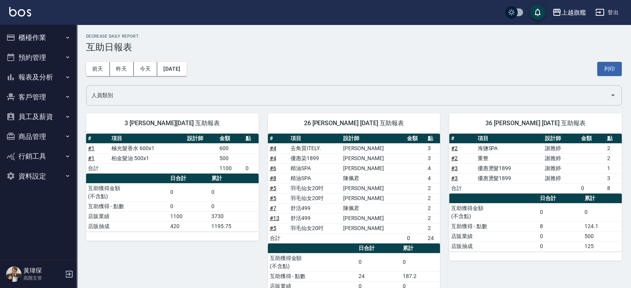
scroll to position [33, 0]
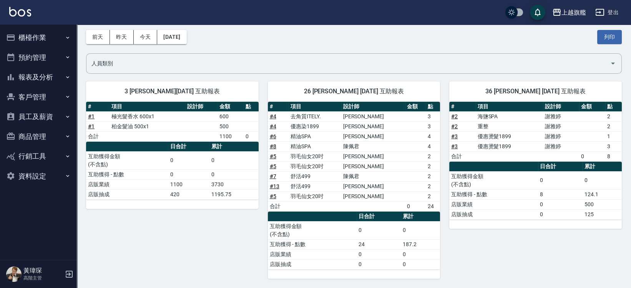
click at [34, 78] on button "報表及分析" at bounding box center [38, 77] width 71 height 20
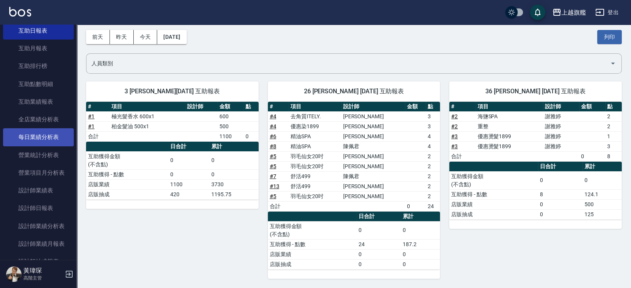
scroll to position [180, 0]
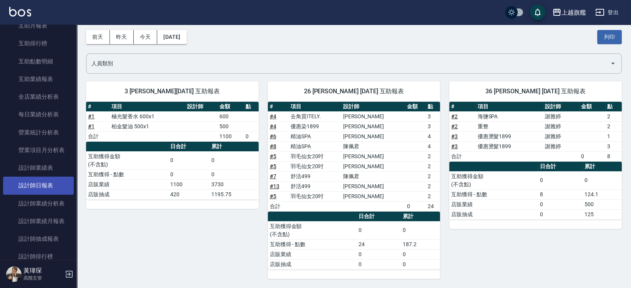
click at [35, 194] on link "設計師日報表" at bounding box center [38, 186] width 71 height 18
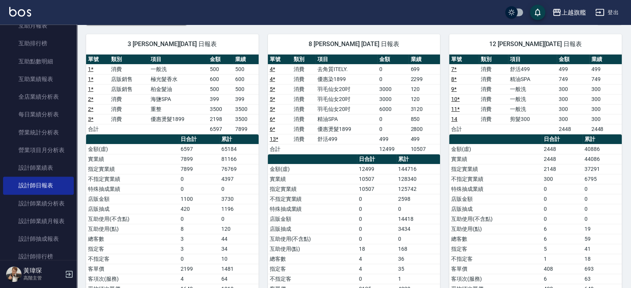
scroll to position [36, 0]
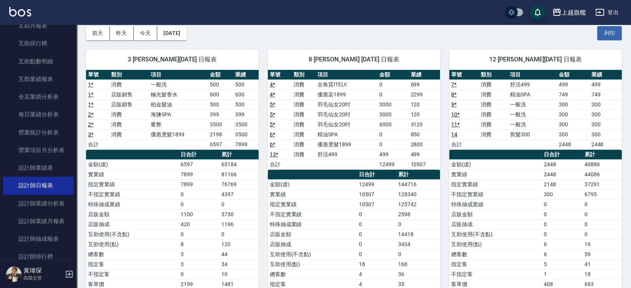
click at [272, 105] on link "5 *" at bounding box center [272, 104] width 5 height 6
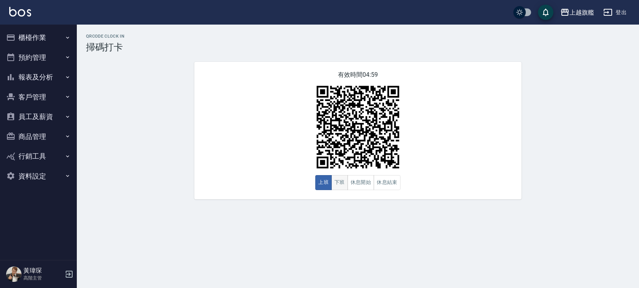
click at [340, 188] on button "下班" at bounding box center [340, 182] width 17 height 15
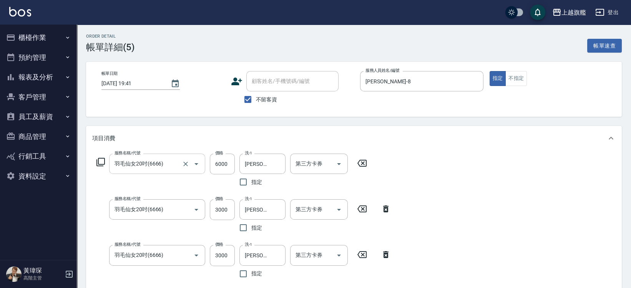
drag, startPoint x: 189, startPoint y: 163, endPoint x: 161, endPoint y: 169, distance: 28.0
click at [161, 169] on div "羽毛仙女20吋(6666) 服務名稱/代號" at bounding box center [157, 164] width 96 height 20
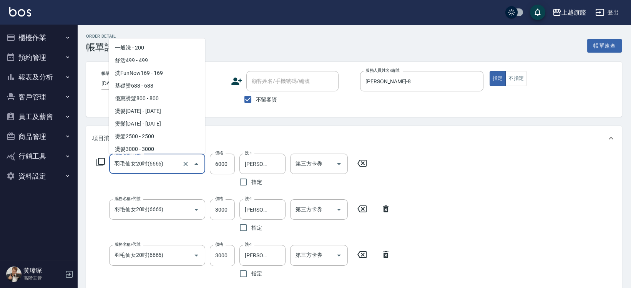
scroll to position [725, 0]
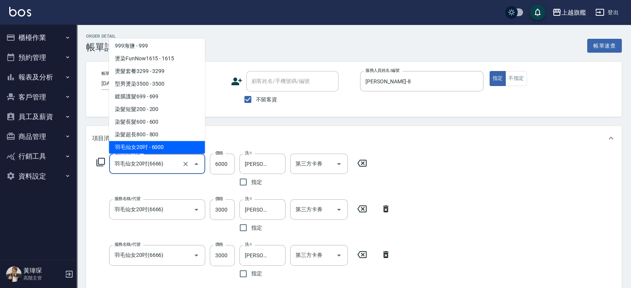
click at [178, 174] on div "服務名稱/代號 羽毛仙女20吋(6666) 服務名稱/代號" at bounding box center [157, 172] width 96 height 37
click at [188, 183] on div "服務名稱/代號 羽毛仙女20吋(6666) 服務名稱/代號" at bounding box center [157, 172] width 96 height 37
click at [193, 166] on icon "Close" at bounding box center [196, 163] width 9 height 9
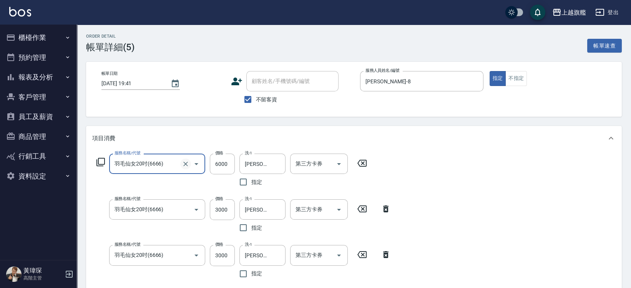
click at [185, 166] on icon "Clear" at bounding box center [186, 164] width 8 height 8
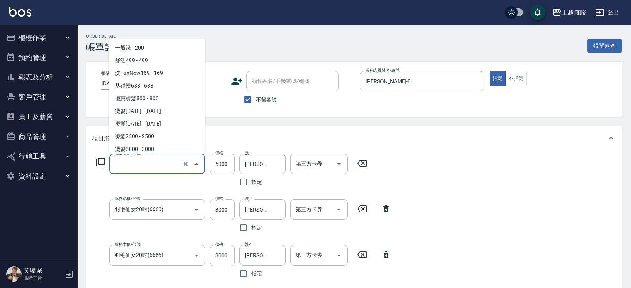
drag, startPoint x: 170, startPoint y: 161, endPoint x: 177, endPoint y: 153, distance: 10.3
click at [172, 161] on input "服務名稱/代號" at bounding box center [147, 163] width 68 height 13
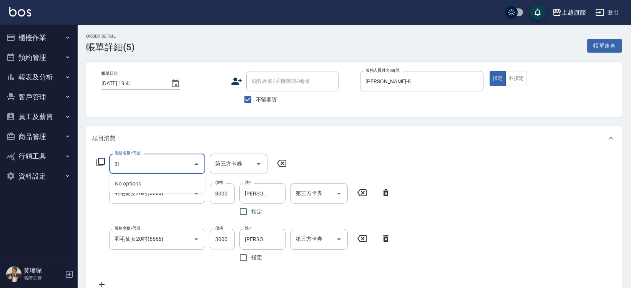
type input "3"
type input "ˇ"
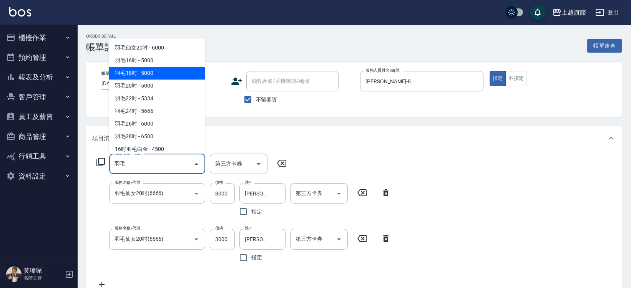
type input "羽毛18吋(8002)"
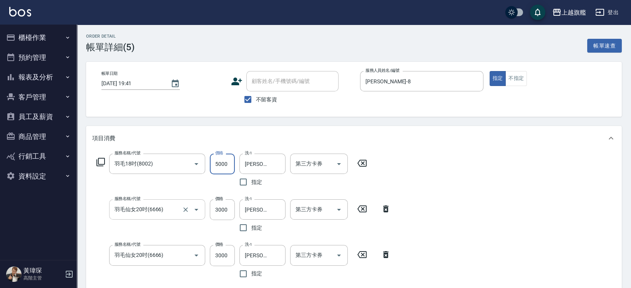
click at [146, 213] on input "羽毛仙女20吋(6666)" at bounding box center [147, 209] width 68 height 13
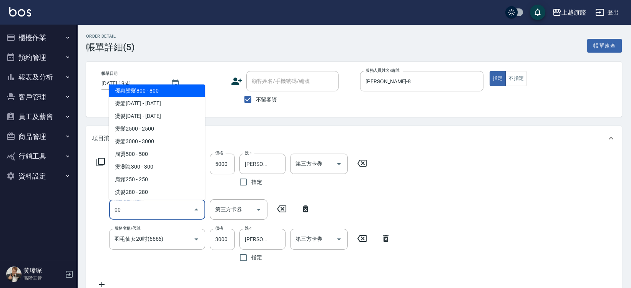
scroll to position [0, 0]
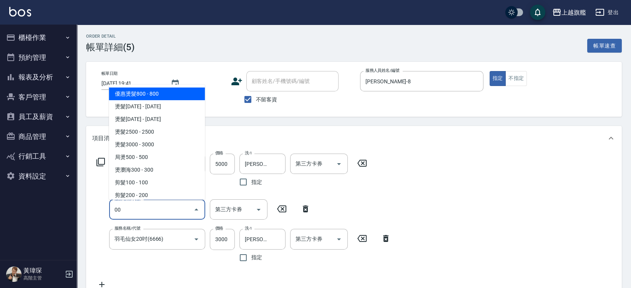
type input "0"
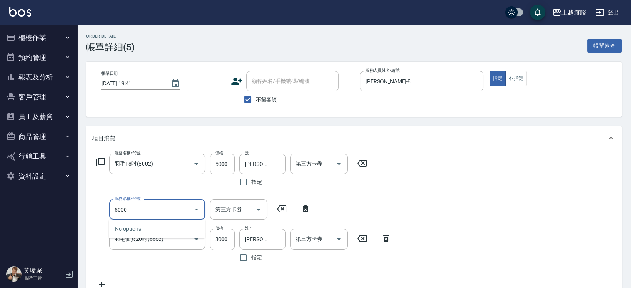
click at [137, 209] on input "5000" at bounding box center [152, 209] width 78 height 13
drag, startPoint x: 127, startPoint y: 217, endPoint x: 109, endPoint y: 211, distance: 19.1
click at [109, 211] on div "服務名稱/代號 5000 服務名稱/代號 第三方卡券 第三方卡券" at bounding box center [203, 209] width 223 height 20
drag, startPoint x: 134, startPoint y: 211, endPoint x: 88, endPoint y: 198, distance: 47.6
click at [113, 203] on input "5000" at bounding box center [152, 209] width 78 height 13
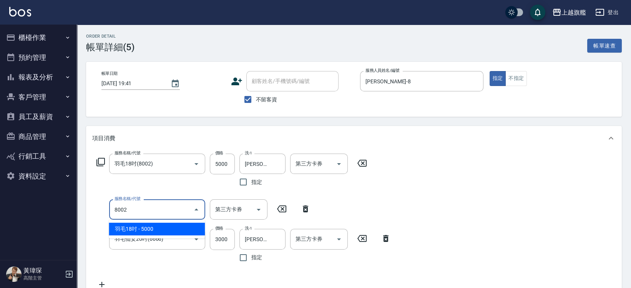
type input "羽毛18吋(8002)"
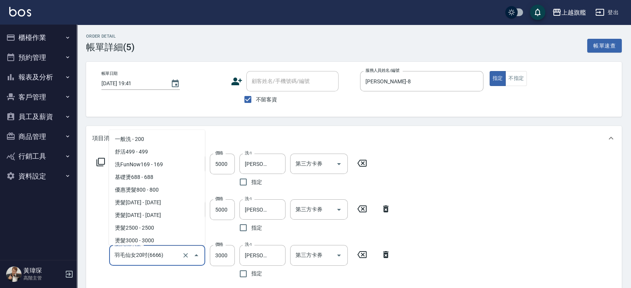
click at [164, 255] on input "羽毛仙女20吋(6666)" at bounding box center [147, 255] width 68 height 13
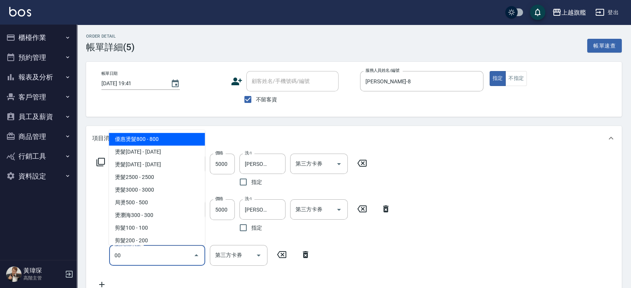
type input "0"
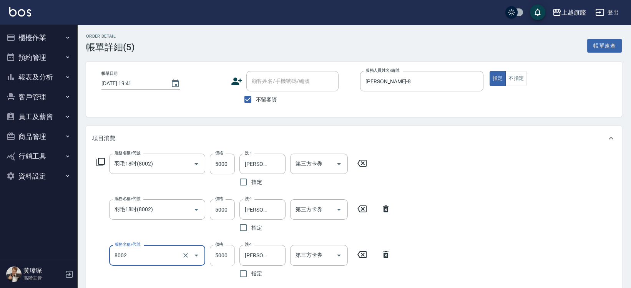
type input "羽毛18吋(8002)"
click at [214, 260] on input "5000" at bounding box center [222, 255] width 25 height 21
type input "4000"
click at [463, 211] on div "服務名稱/代號 羽毛18吋(8002) 服務名稱/代號 價格 5000 價格 洗-1 [PERSON_NAME]-26 洗-1 指定 第三方卡券 第三方卡券 …" at bounding box center [354, 231] width 536 height 161
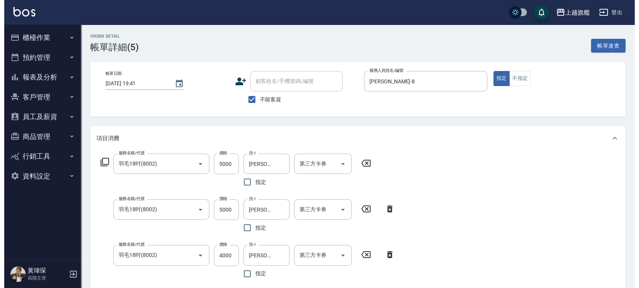
scroll to position [168, 0]
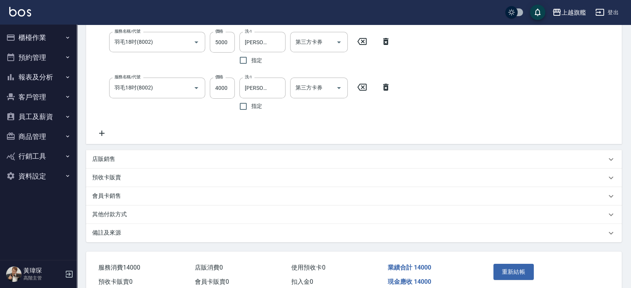
click at [514, 281] on div "重新結帳" at bounding box center [518, 277] width 56 height 33
click at [513, 268] on button "重新結帳" at bounding box center [513, 272] width 41 height 16
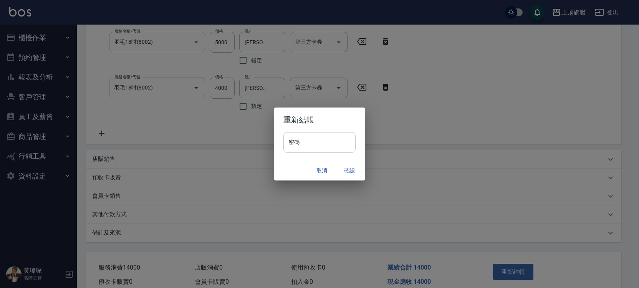
click at [330, 148] on input "密碼" at bounding box center [320, 142] width 72 height 21
type input "*******"
click at [350, 171] on button "確認" at bounding box center [349, 171] width 25 height 14
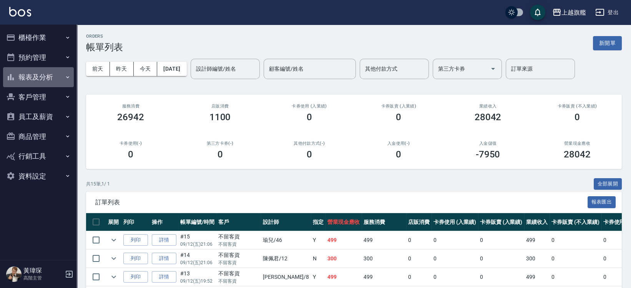
drag, startPoint x: 47, startPoint y: 73, endPoint x: 50, endPoint y: 78, distance: 6.2
click at [49, 76] on button "報表及分析" at bounding box center [38, 77] width 71 height 20
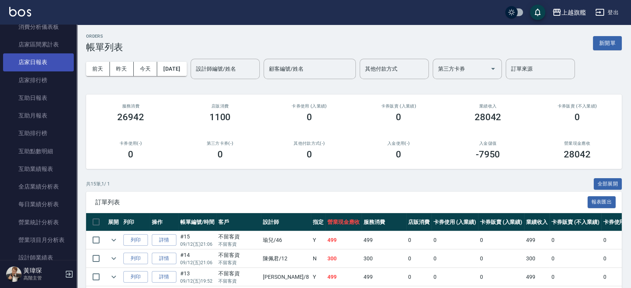
scroll to position [135, 0]
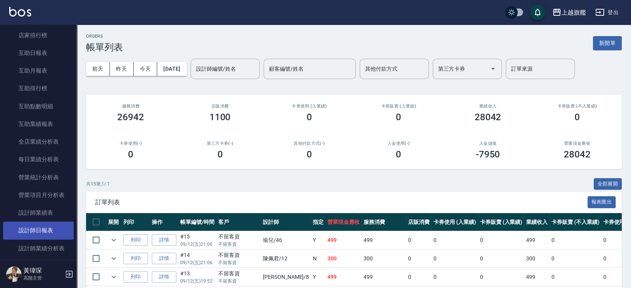
click at [28, 239] on link "設計師日報表" at bounding box center [38, 231] width 71 height 18
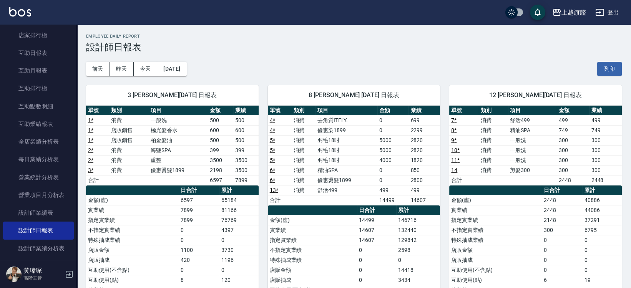
click at [415, 63] on div "[DATE] [DATE] [DATE] [DATE] 列印" at bounding box center [354, 69] width 536 height 33
